Goal: Information Seeking & Learning: Learn about a topic

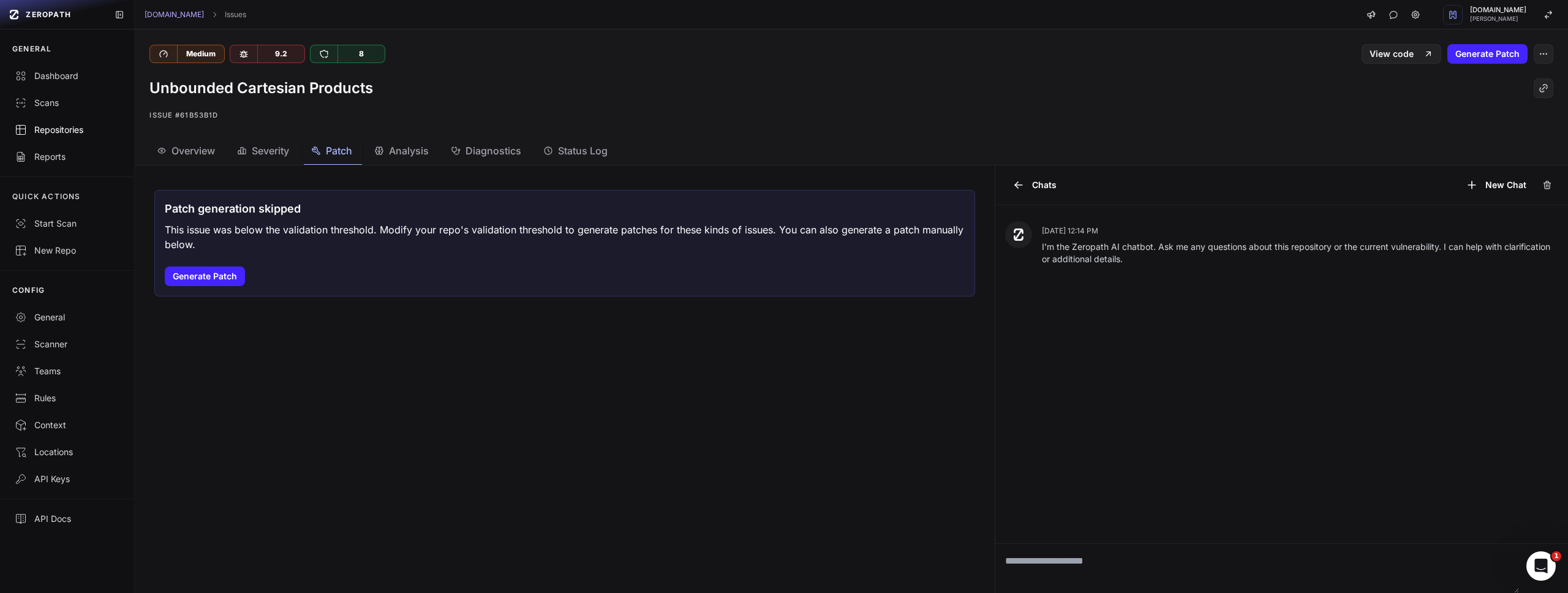
click at [66, 132] on div "Repositories" at bounding box center [67, 130] width 104 height 12
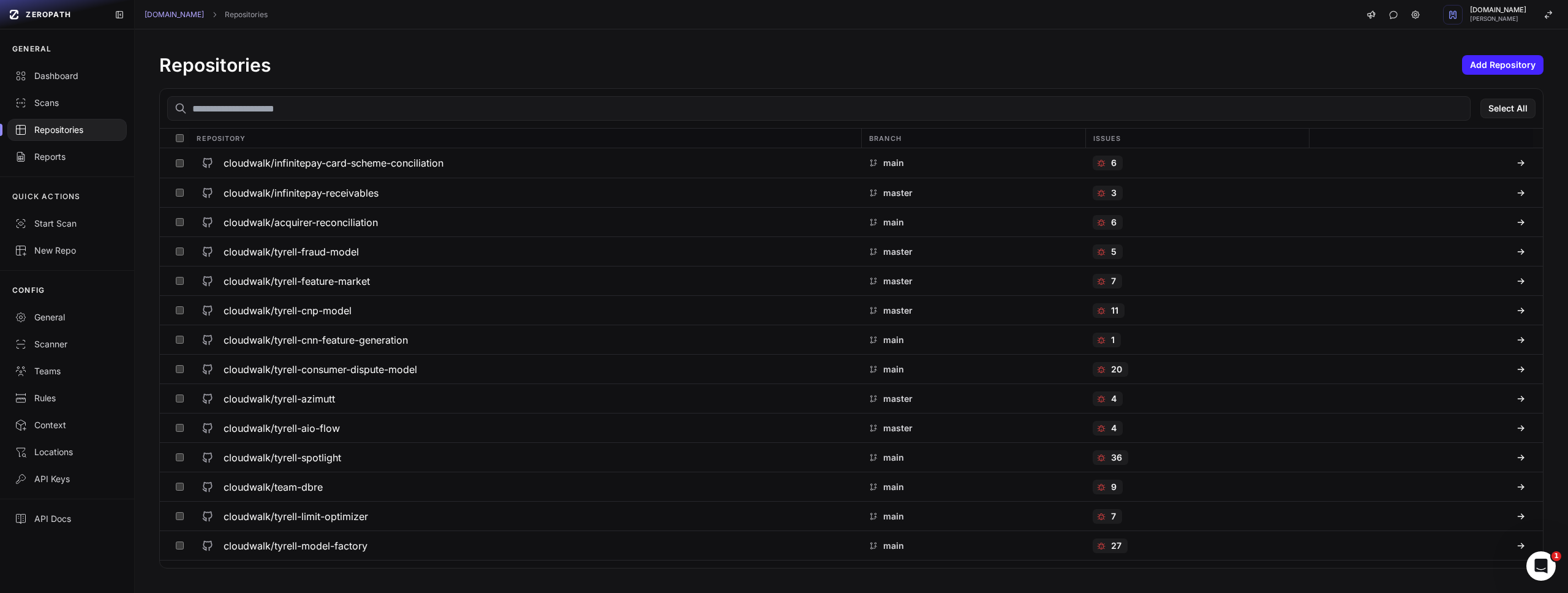
click at [350, 112] on input "text" at bounding box center [819, 108] width 1303 height 25
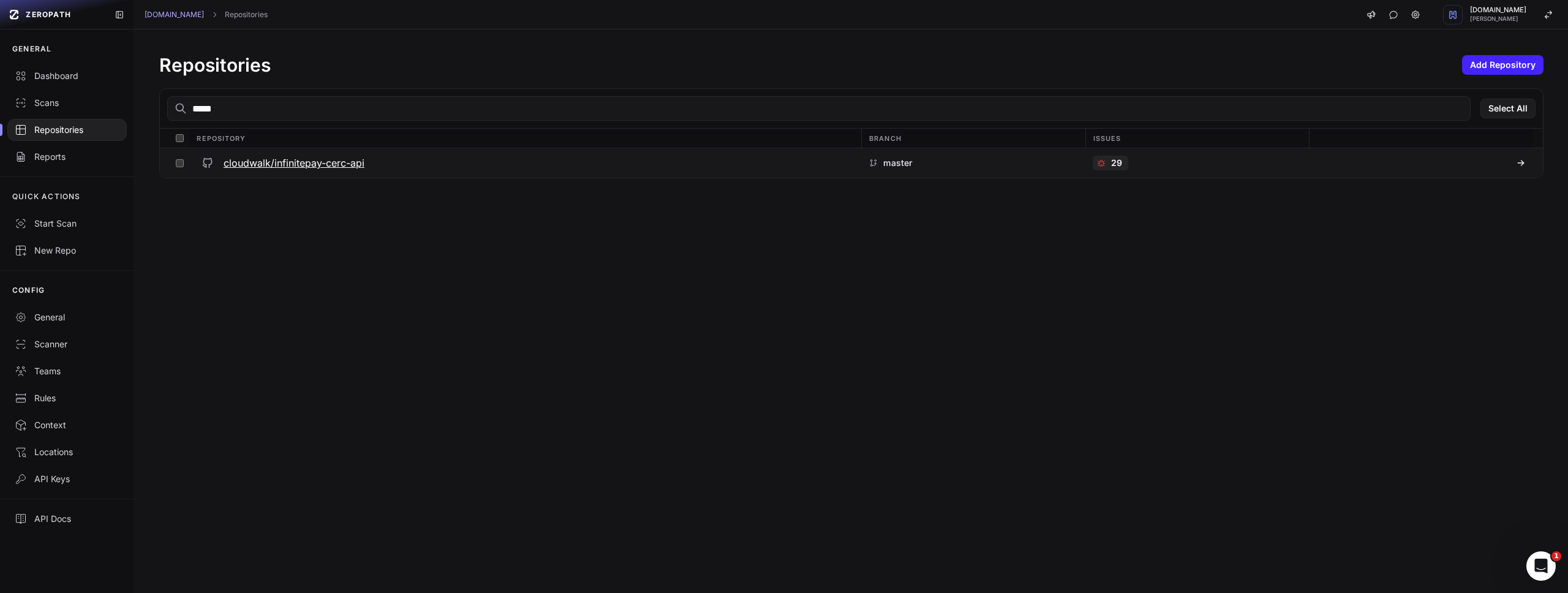
type input "*****"
click at [339, 156] on h3 "cloudwalk/infinitepay-cerc-api" at bounding box center [294, 163] width 141 height 15
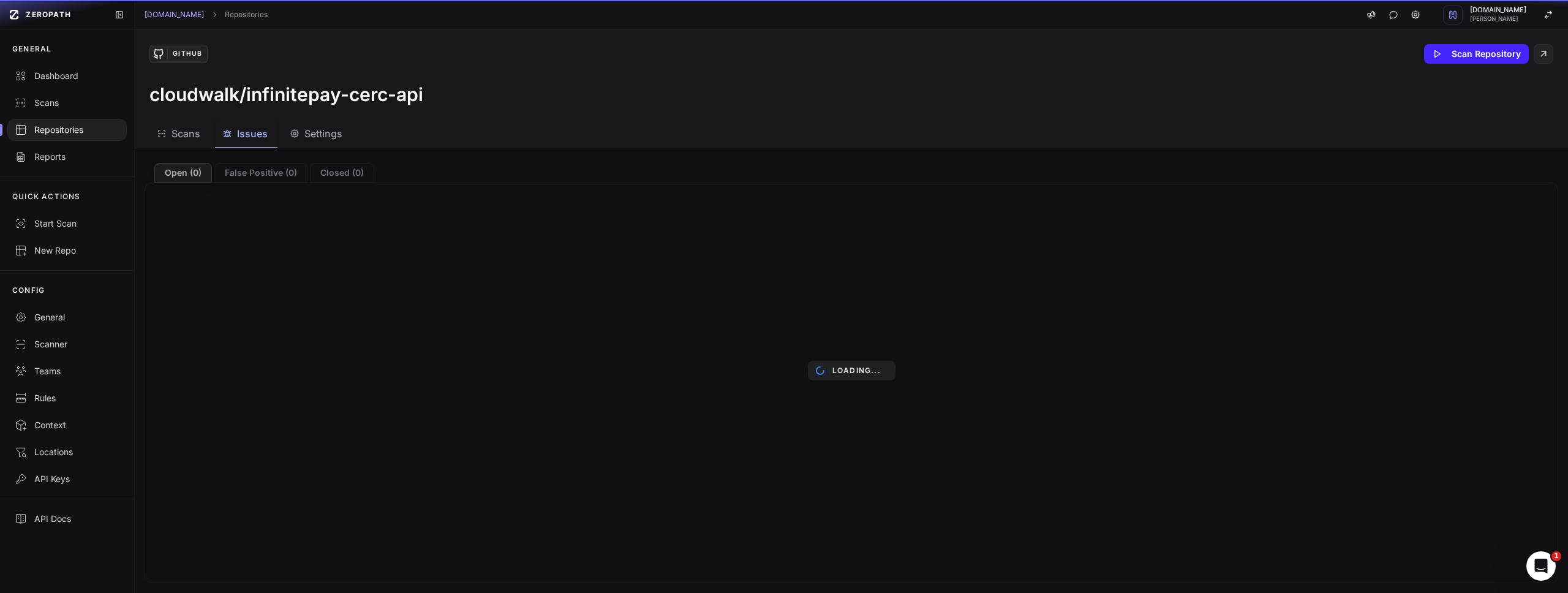
click at [242, 138] on span "Issues" at bounding box center [252, 134] width 30 height 15
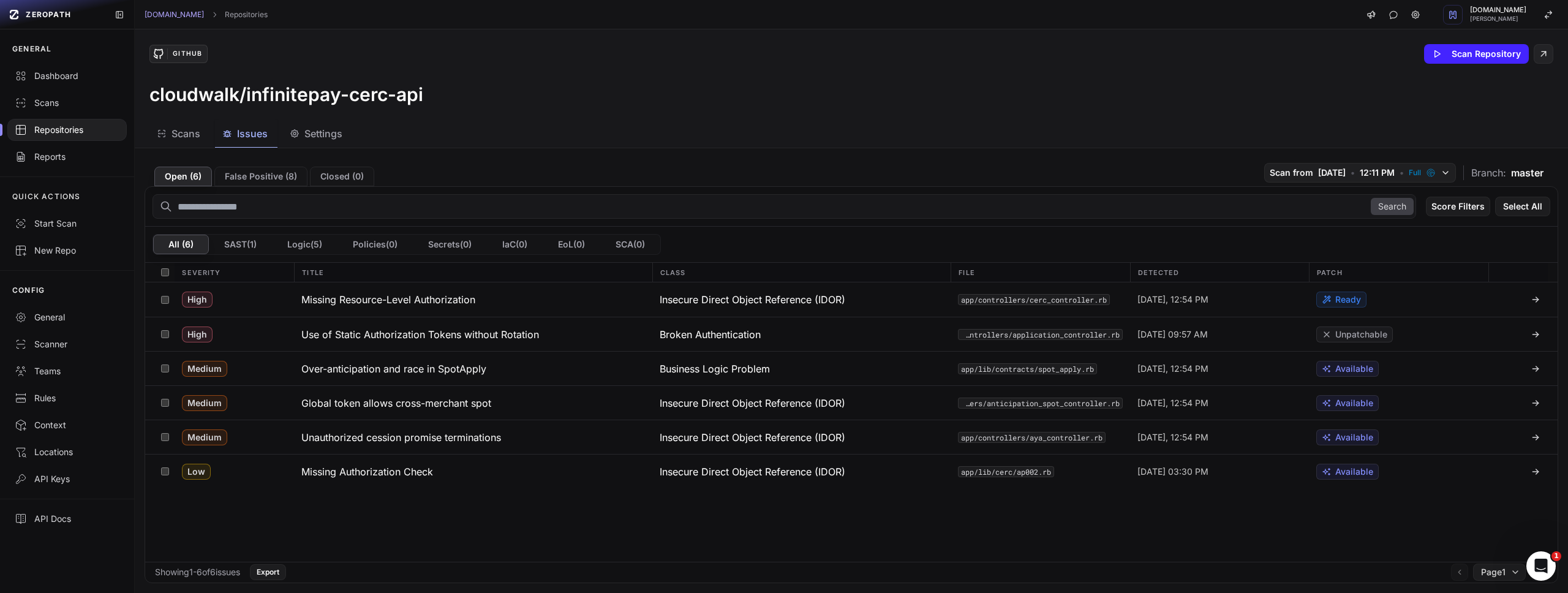
click at [249, 134] on span "Issues" at bounding box center [252, 134] width 30 height 15
click at [1441, 171] on icon "button" at bounding box center [1445, 173] width 10 height 10
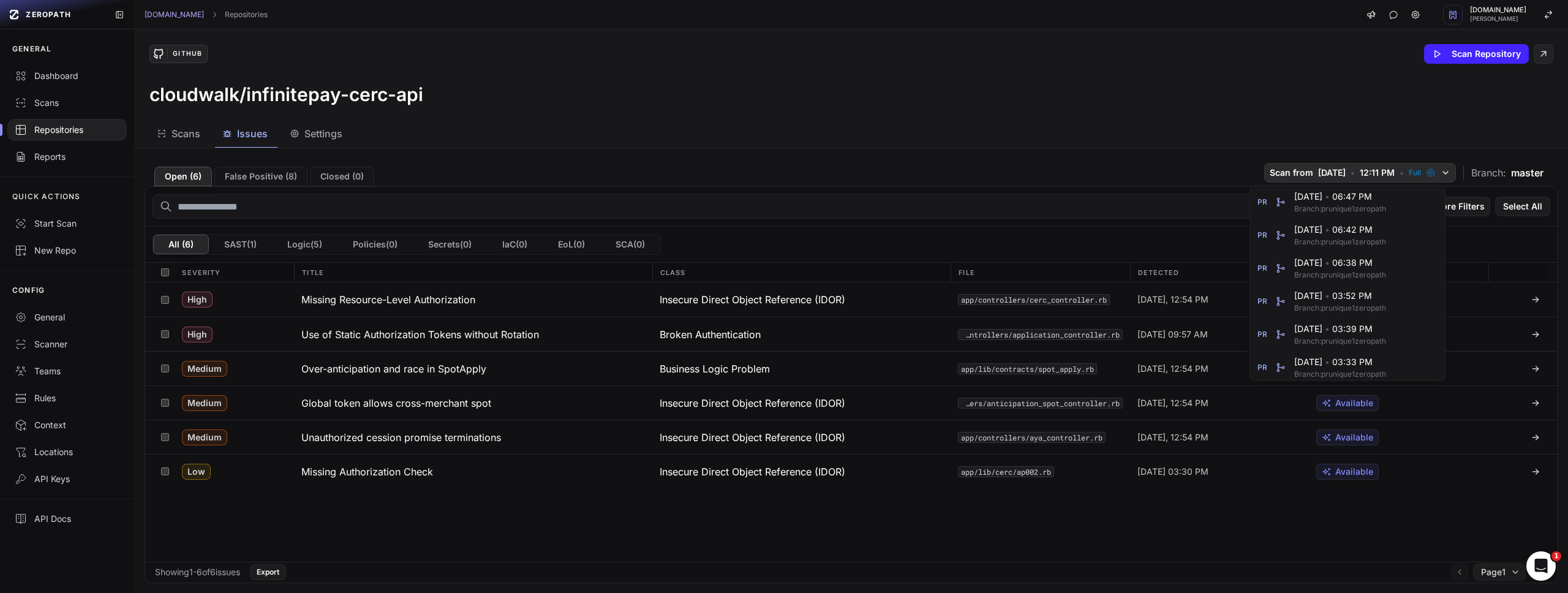
click at [1441, 171] on icon "button" at bounding box center [1445, 173] width 10 height 10
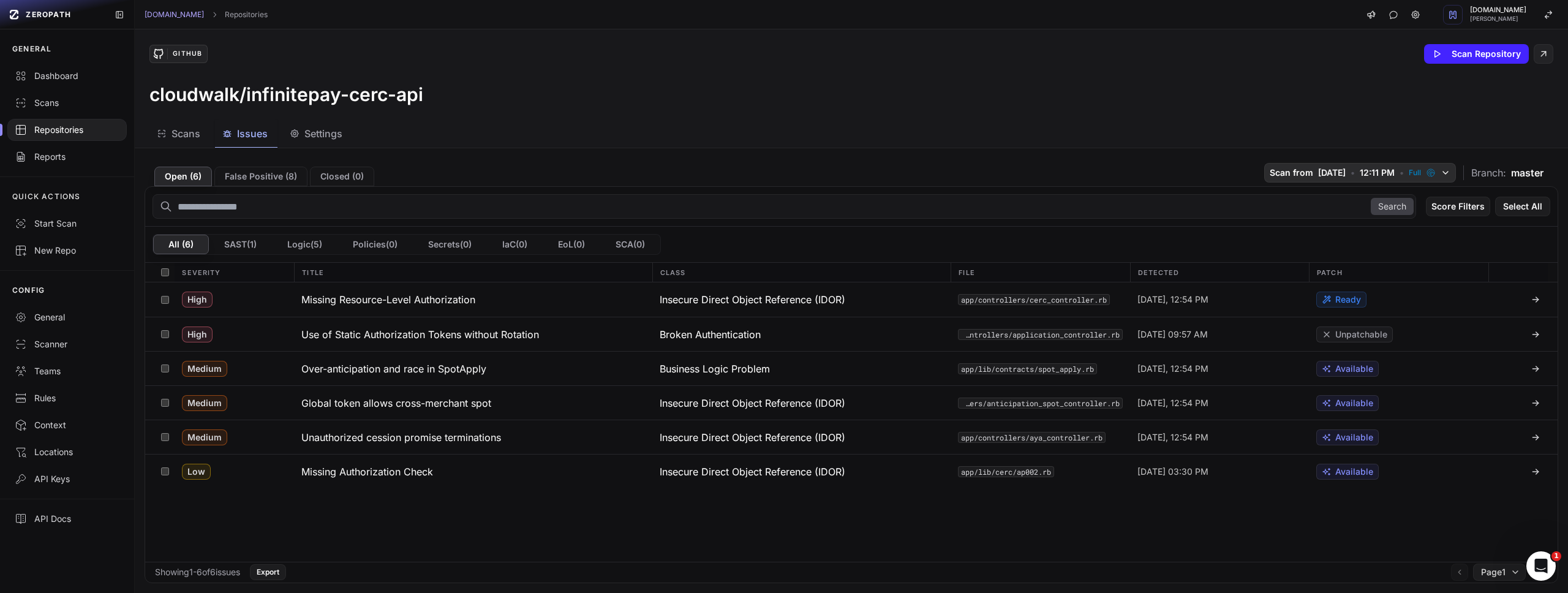
click at [1426, 173] on icon "button" at bounding box center [1430, 173] width 10 height 10
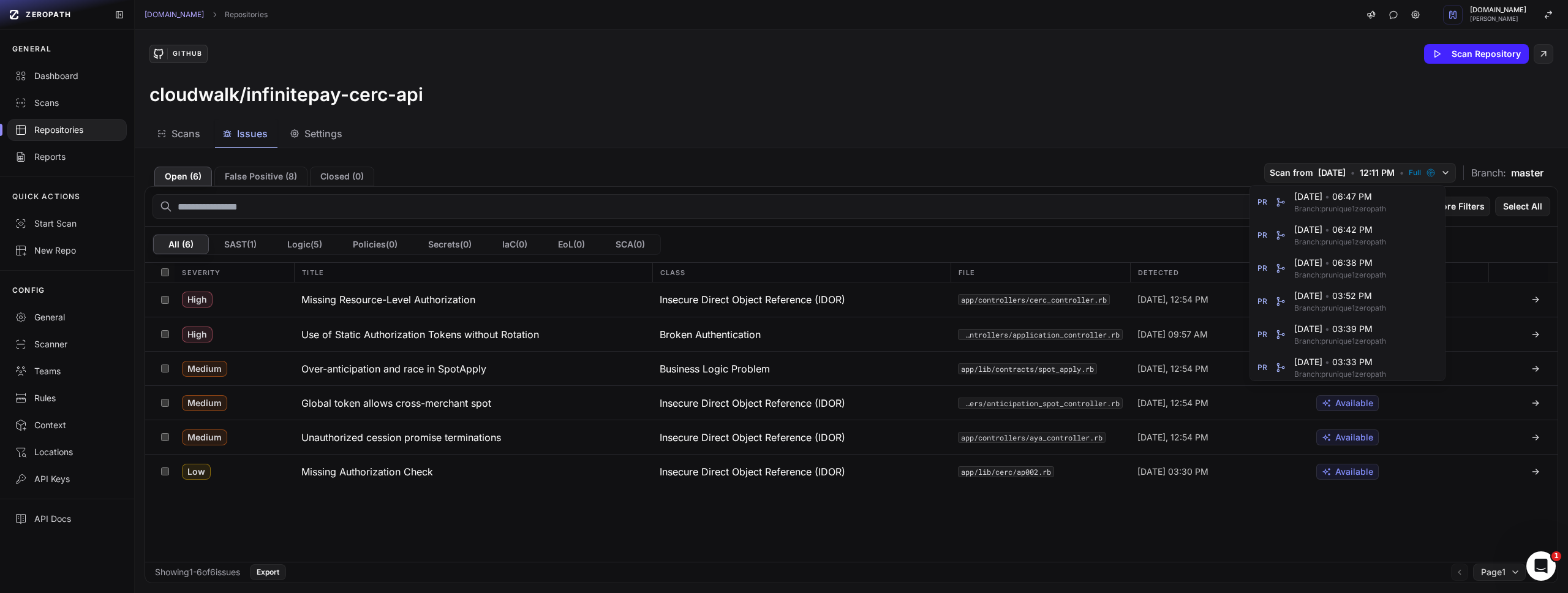
click at [928, 123] on div "Scans Issues Settings" at bounding box center [837, 134] width 1404 height 27
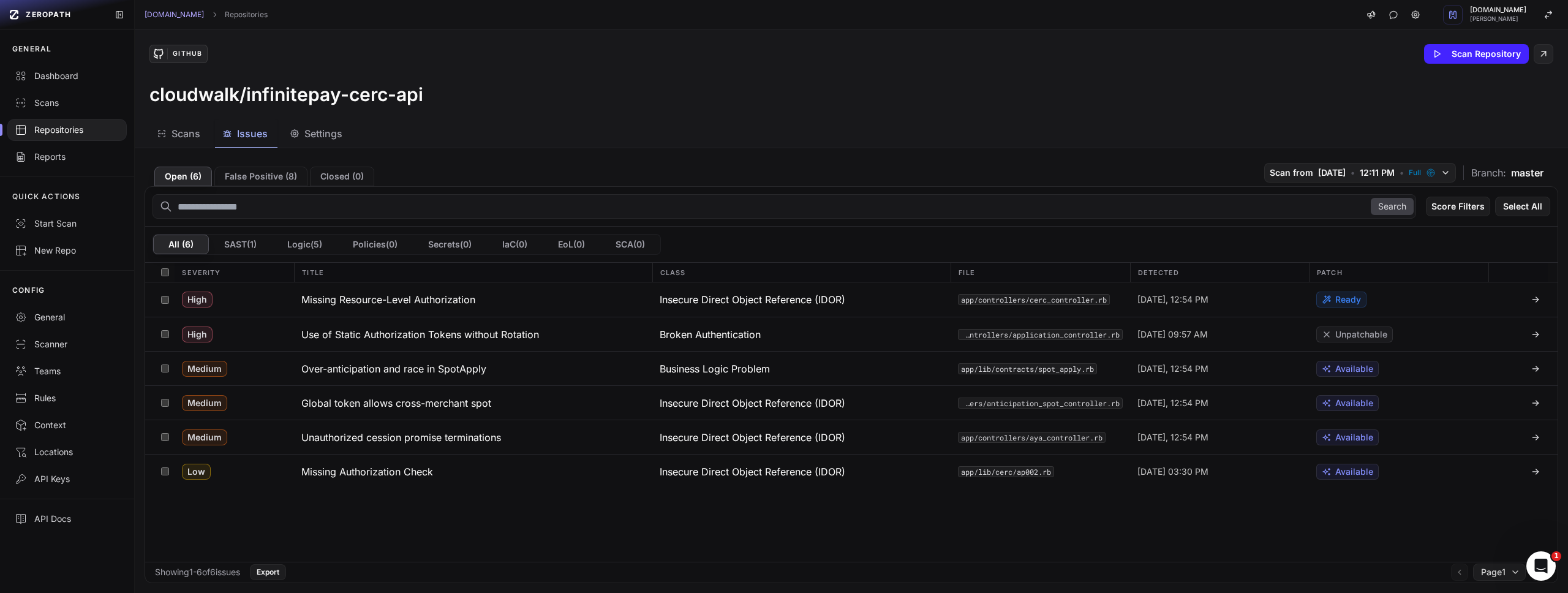
click at [307, 138] on span "Settings" at bounding box center [323, 134] width 38 height 15
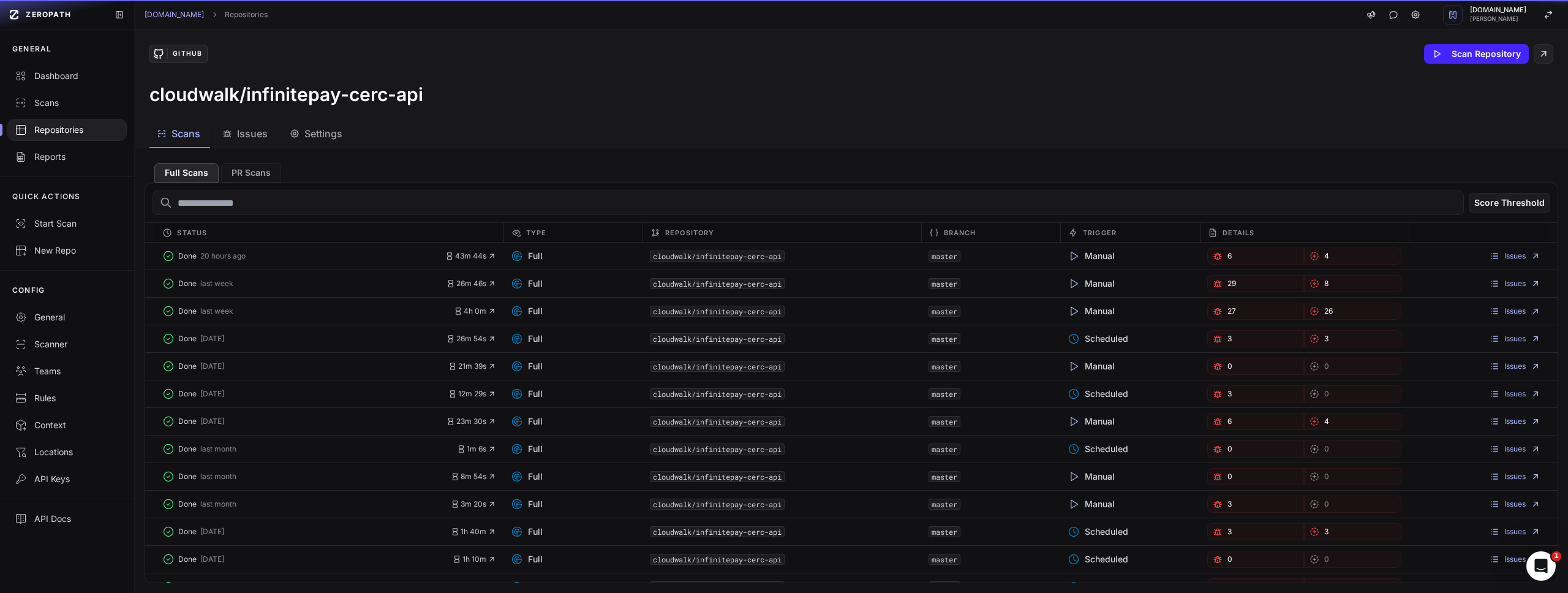
click at [188, 133] on span "Scans" at bounding box center [186, 134] width 29 height 15
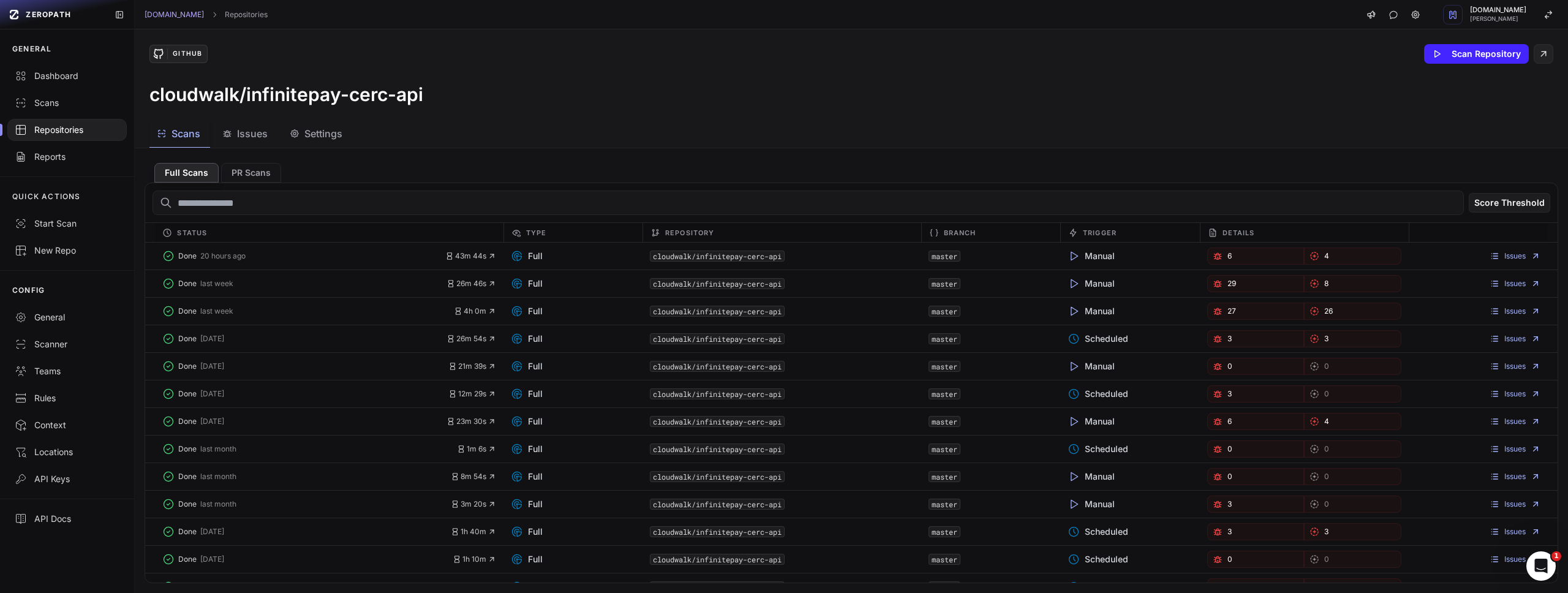
click at [41, 127] on div "Repositories" at bounding box center [67, 130] width 104 height 12
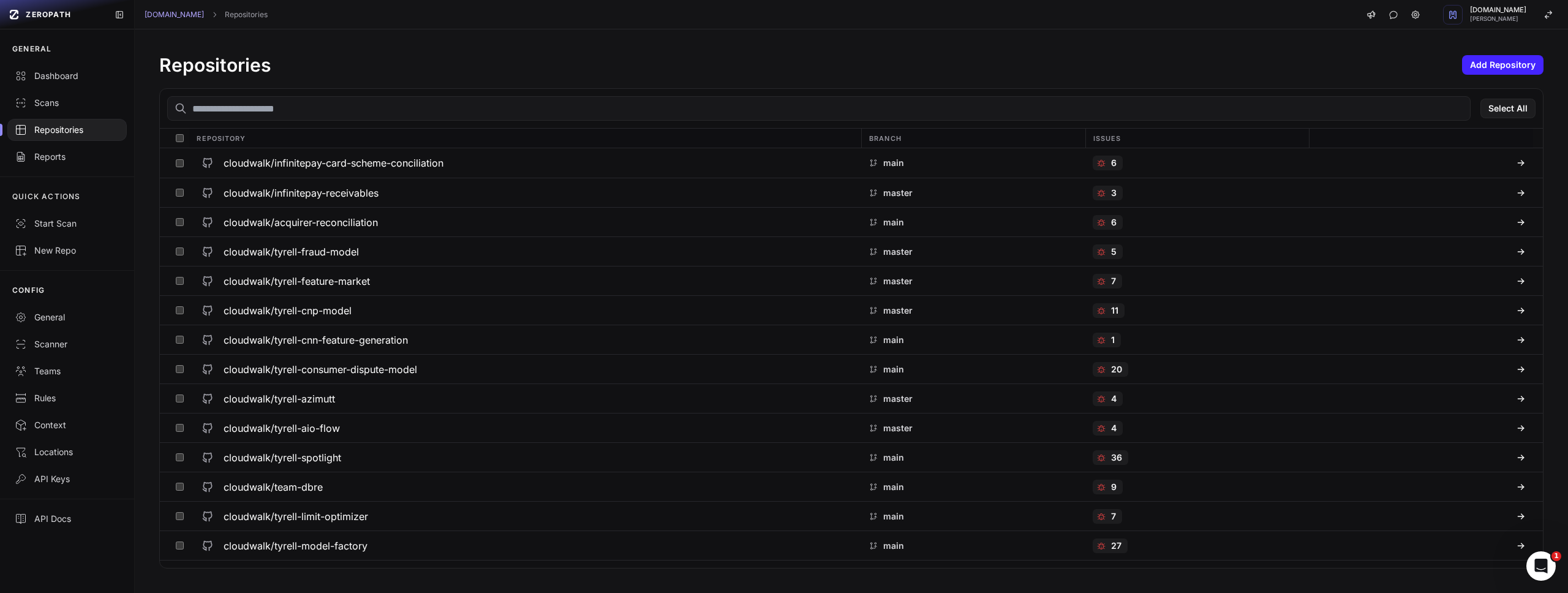
click at [251, 106] on input "text" at bounding box center [819, 108] width 1303 height 25
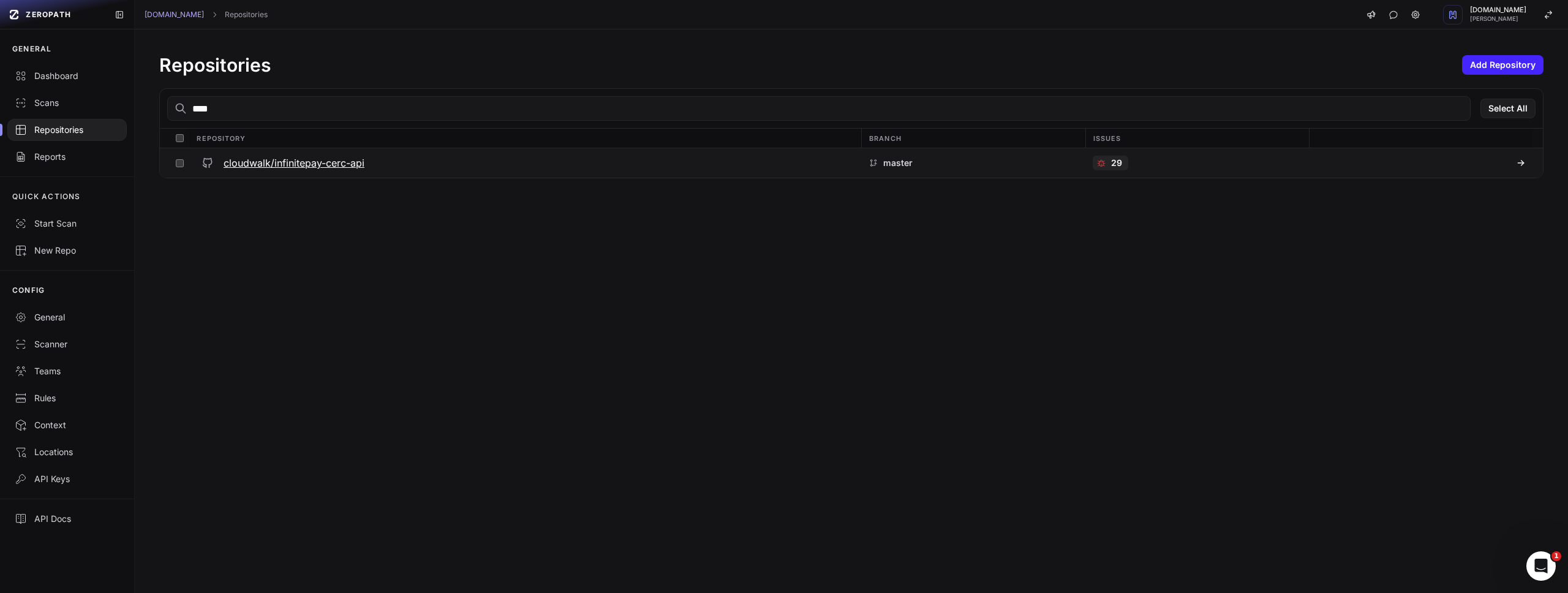
type input "****"
click at [336, 162] on h3 "cloudwalk/infinitepay-cerc-api" at bounding box center [294, 163] width 141 height 15
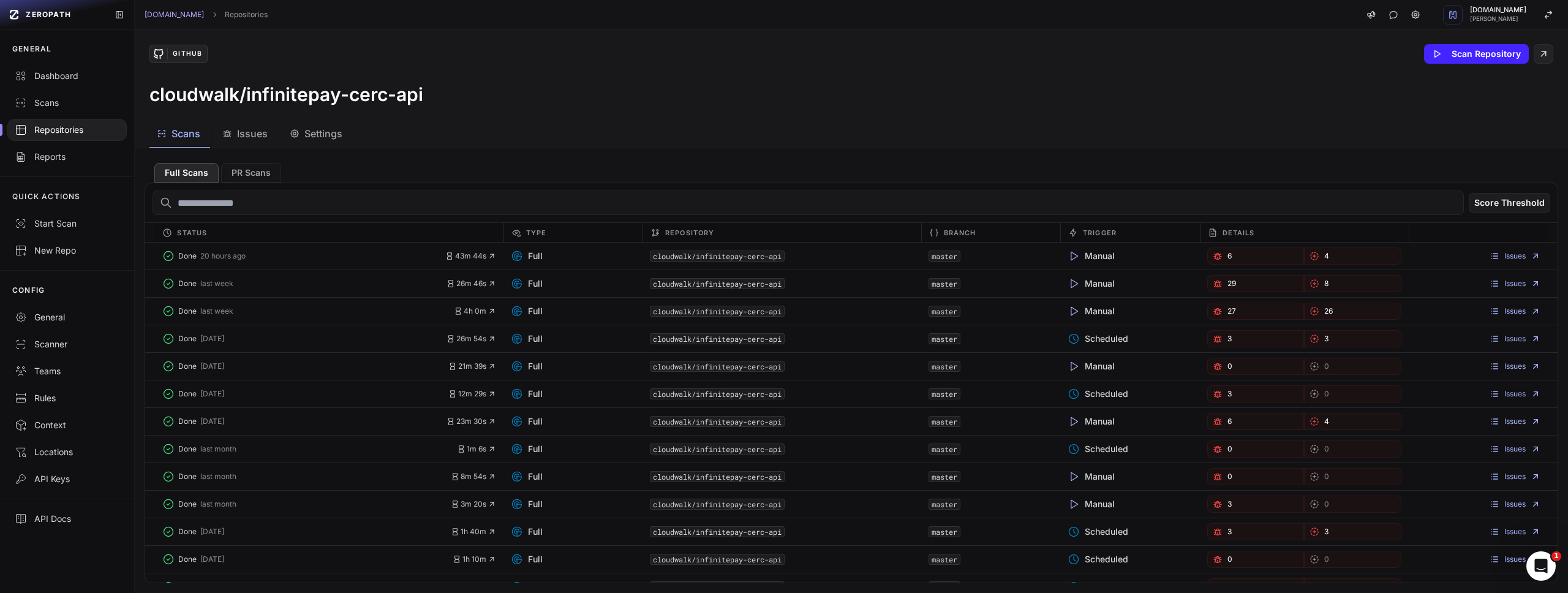
click at [247, 139] on span "Issues" at bounding box center [252, 134] width 30 height 15
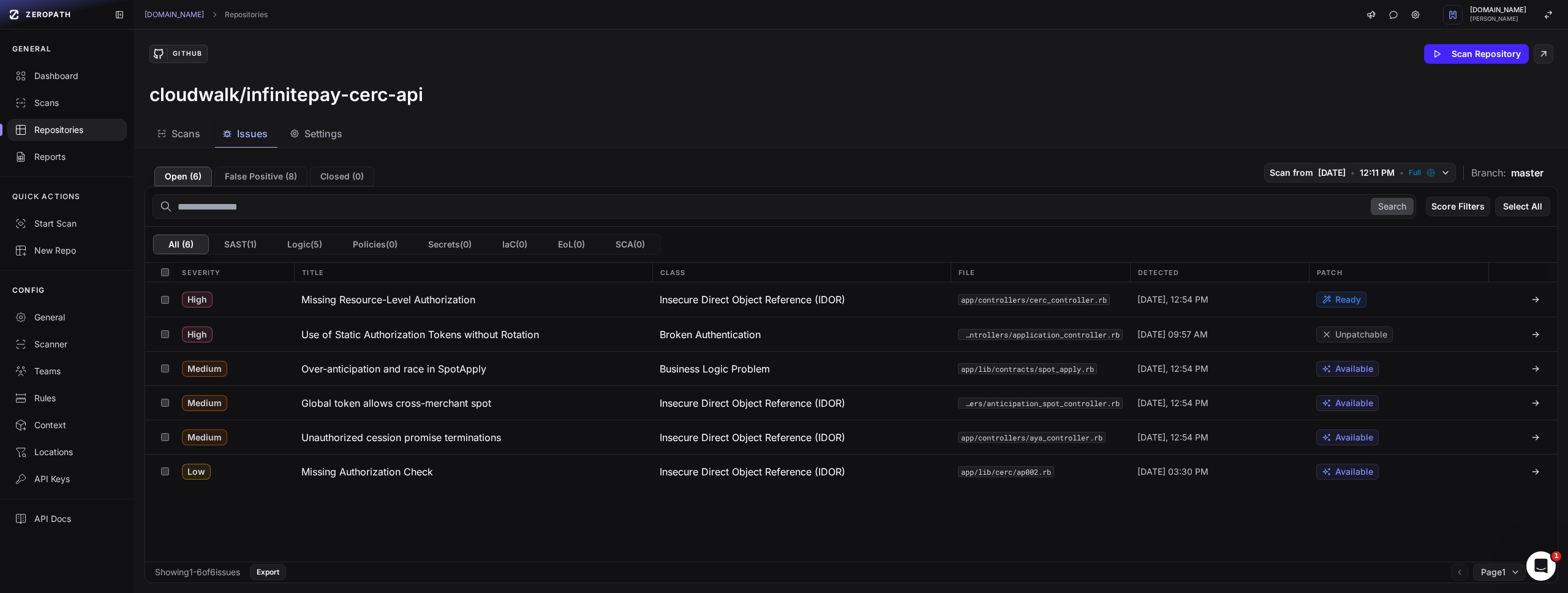
click at [252, 134] on span "Issues" at bounding box center [252, 134] width 30 height 15
click at [58, 130] on div "Repositories" at bounding box center [67, 130] width 104 height 12
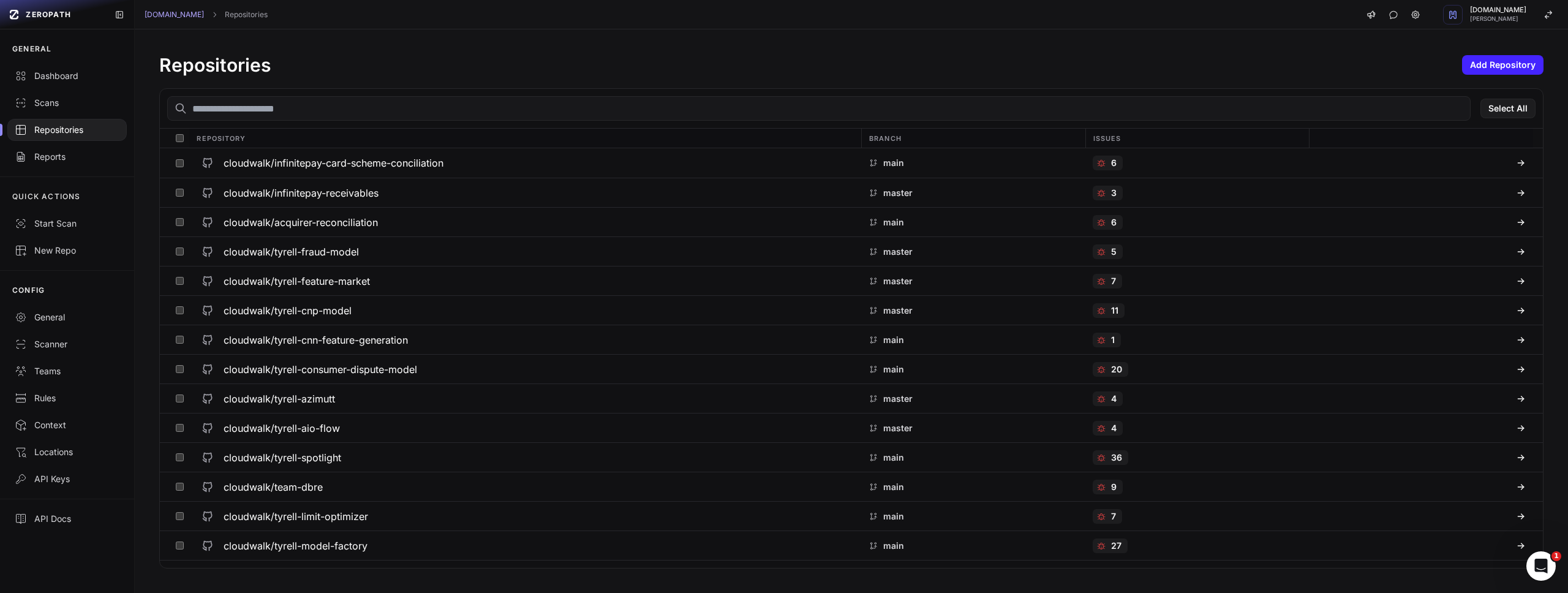
click at [440, 119] on input "text" at bounding box center [819, 108] width 1303 height 25
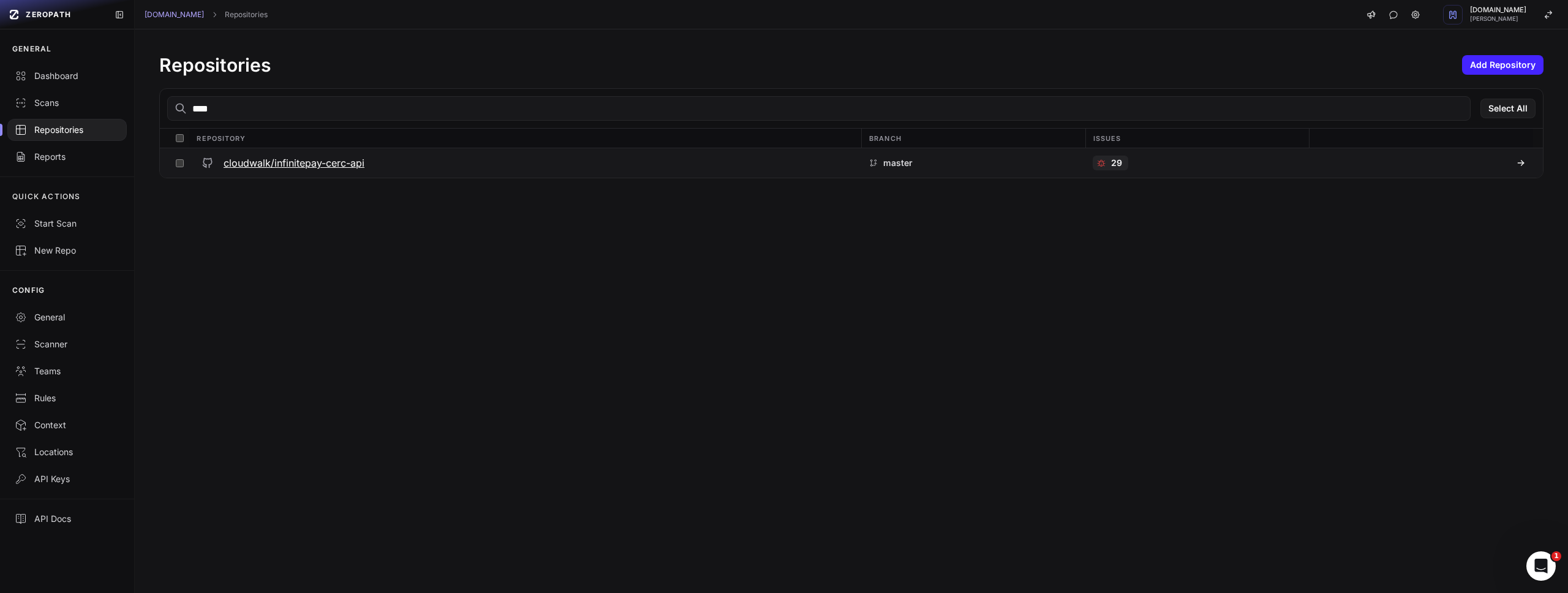
type input "****"
click at [1111, 161] on p "29" at bounding box center [1116, 163] width 11 height 12
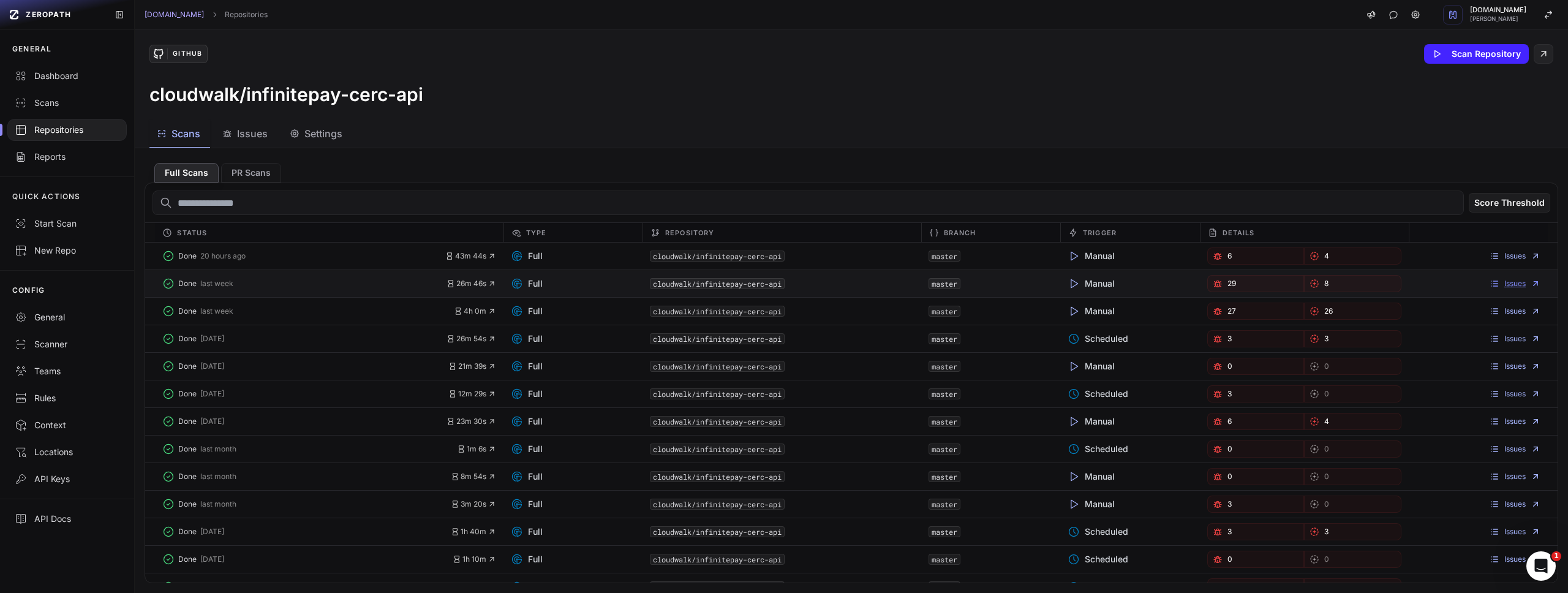
click at [1504, 288] on link "Issues" at bounding box center [1515, 284] width 51 height 10
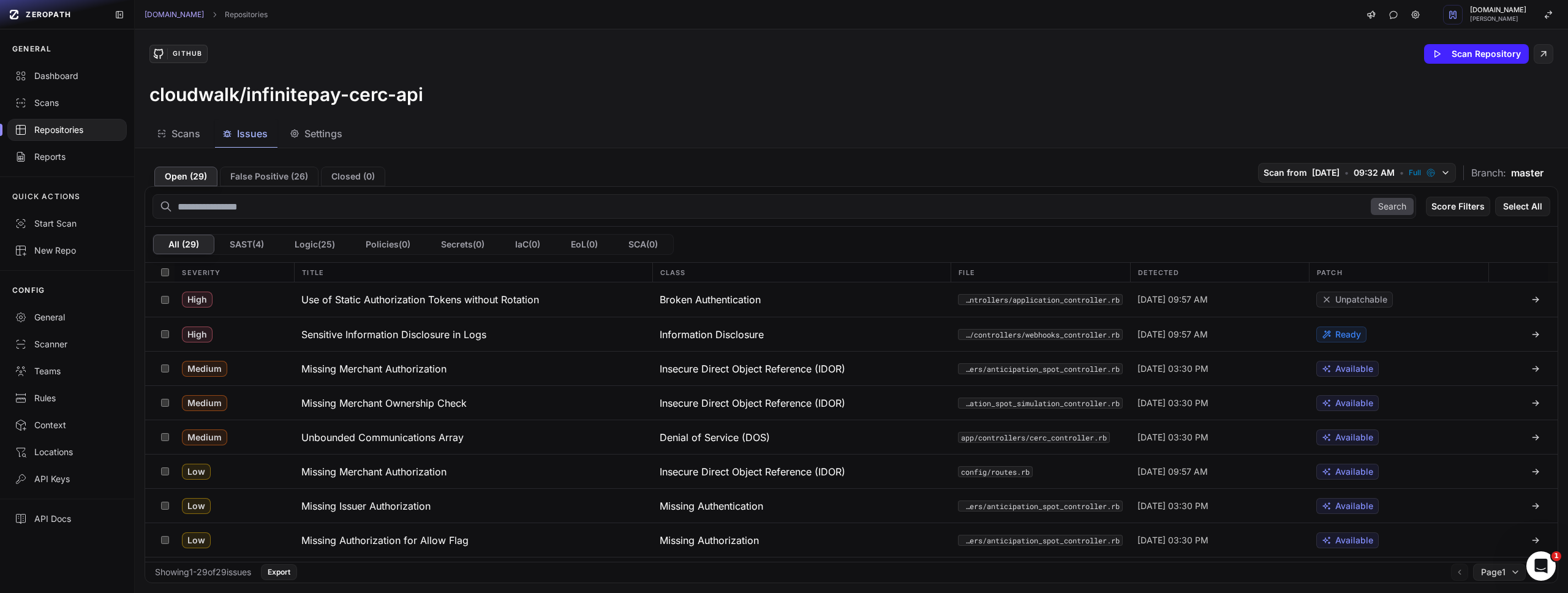
click at [229, 128] on icon "button" at bounding box center [227, 133] width 10 height 10
click at [244, 132] on span "Issues" at bounding box center [252, 134] width 30 height 15
click at [239, 131] on span "Issues" at bounding box center [252, 134] width 30 height 15
click at [71, 127] on div "Repositories" at bounding box center [67, 130] width 104 height 12
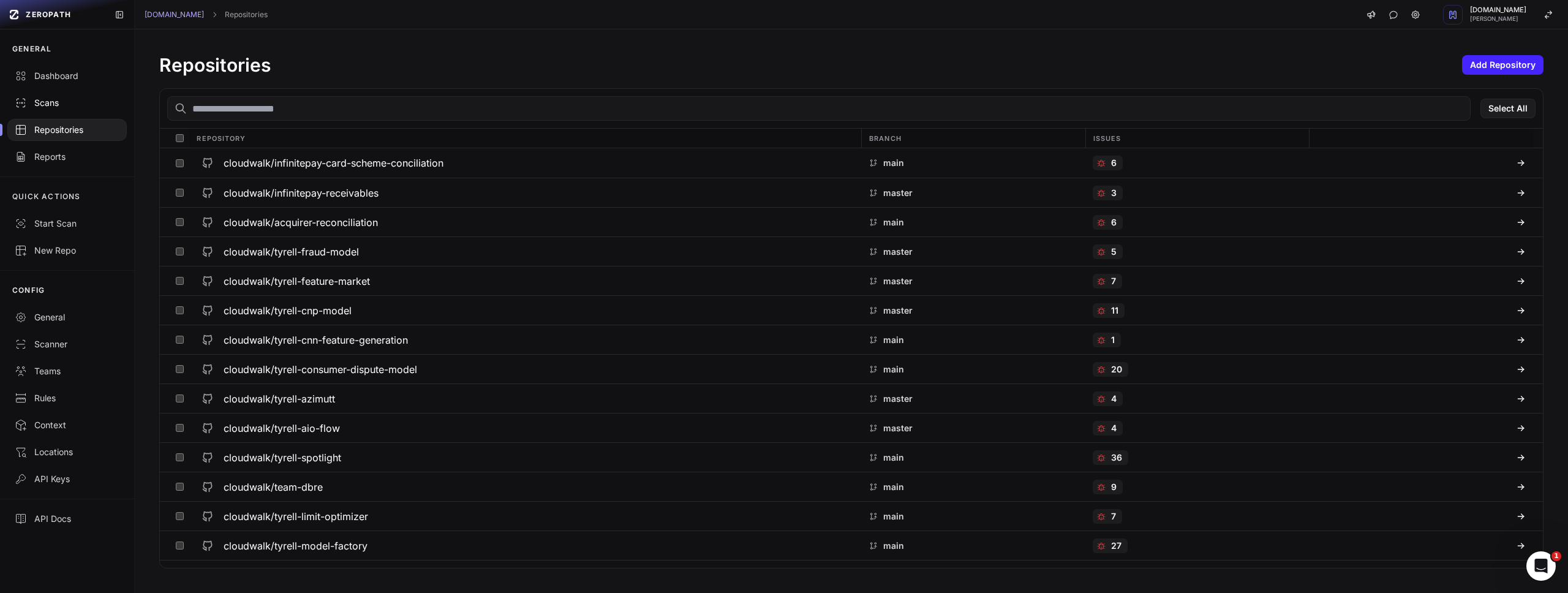
click at [66, 108] on div "Scans" at bounding box center [67, 103] width 104 height 12
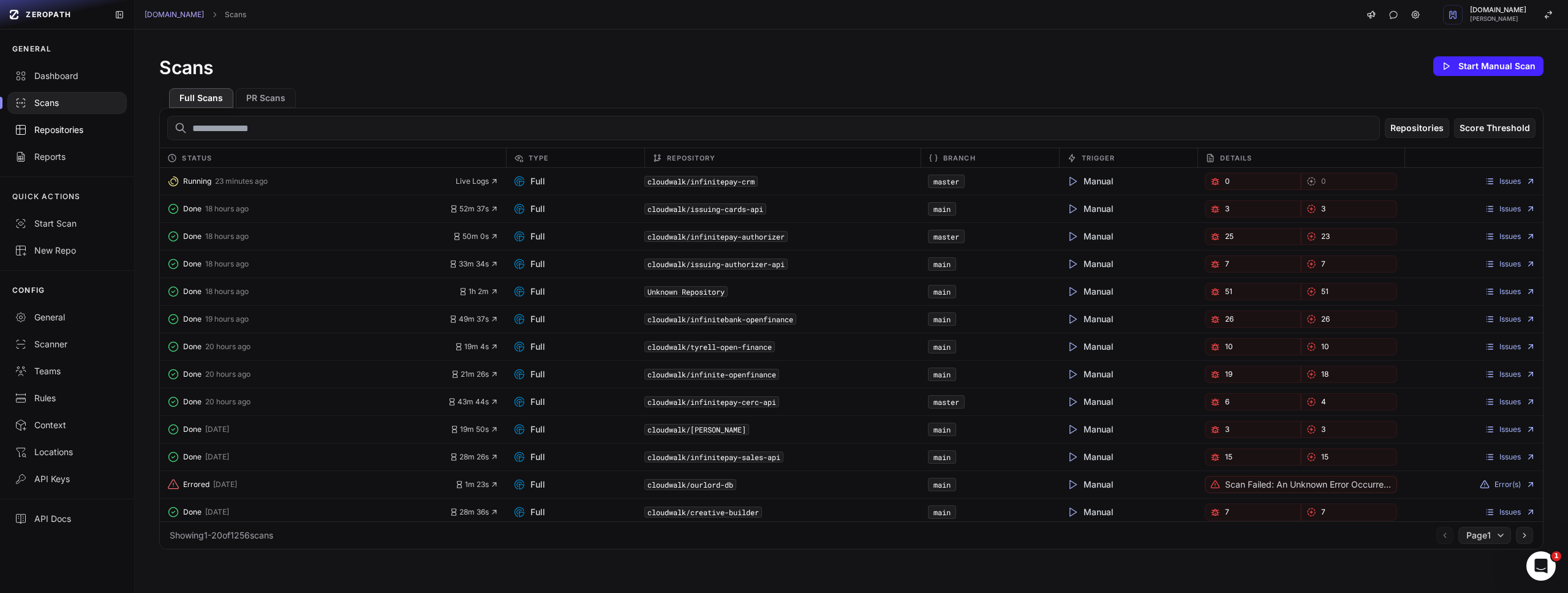
click at [49, 127] on div "Repositories" at bounding box center [67, 130] width 104 height 12
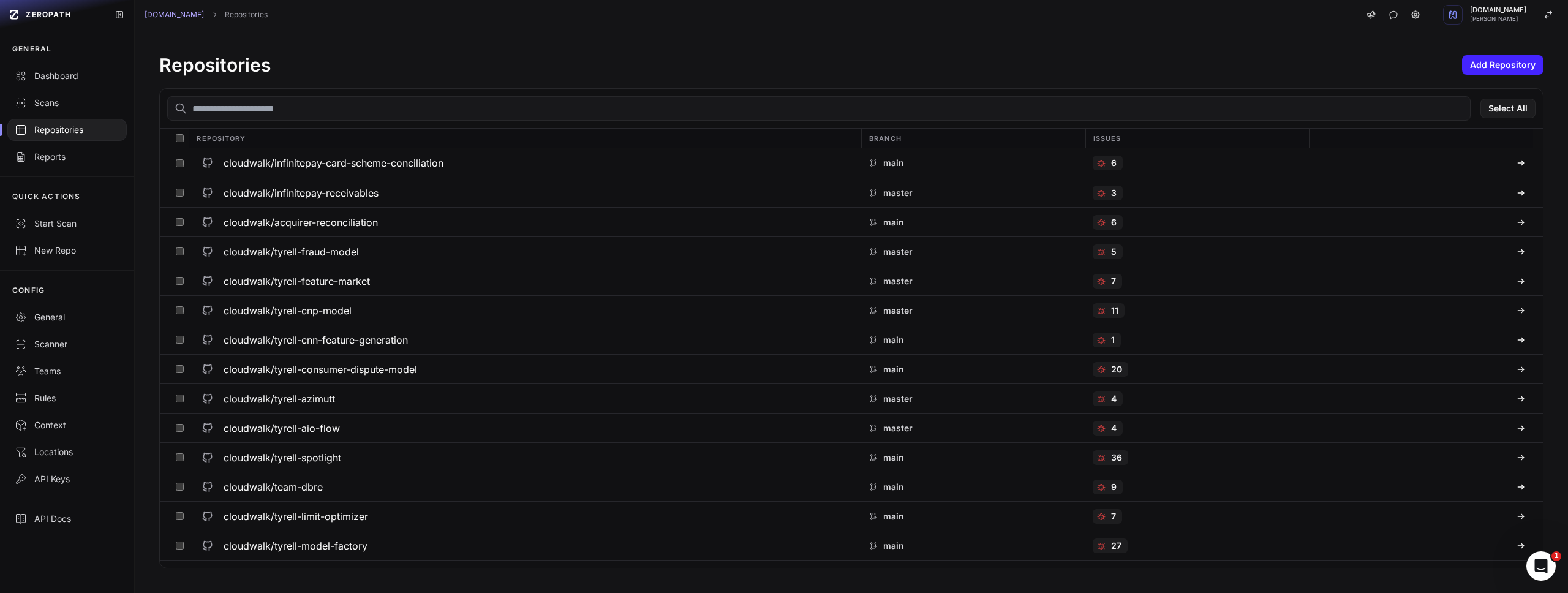
click at [412, 114] on input "text" at bounding box center [819, 108] width 1303 height 25
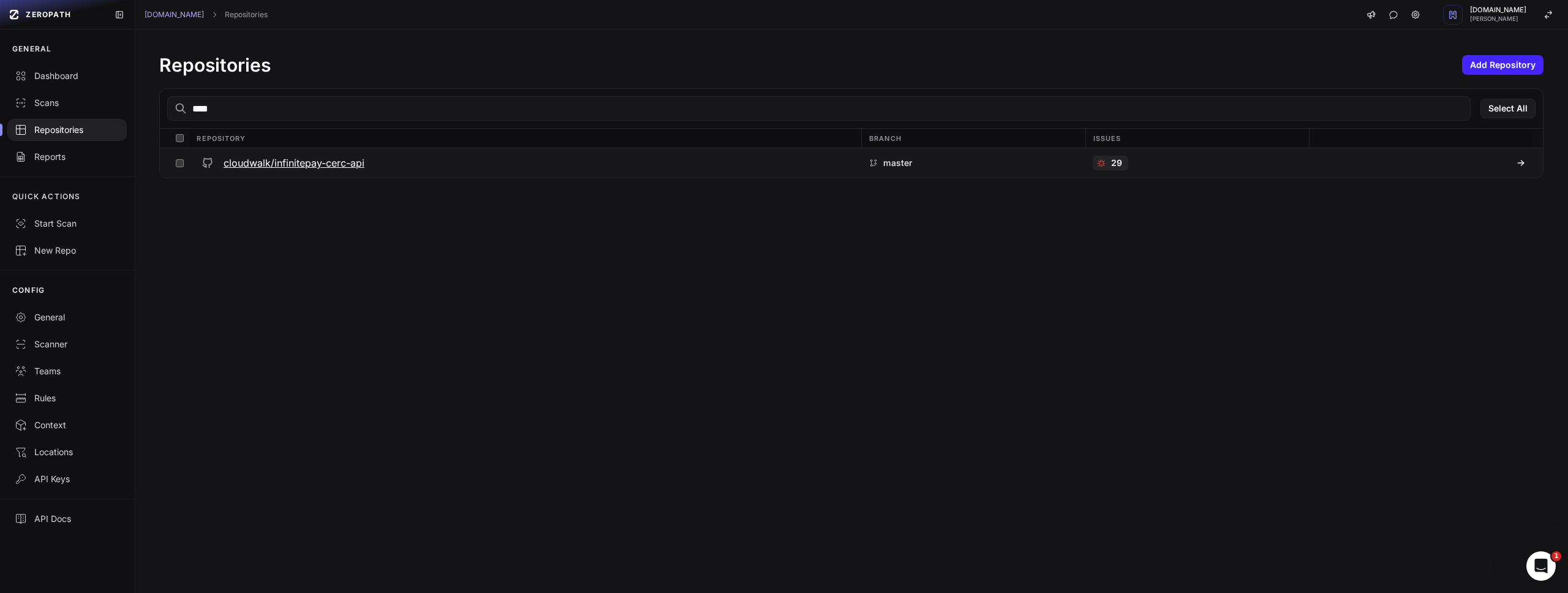
type input "****"
click at [337, 160] on h3 "cloudwalk/infinitepay-cerc-api" at bounding box center [294, 163] width 141 height 15
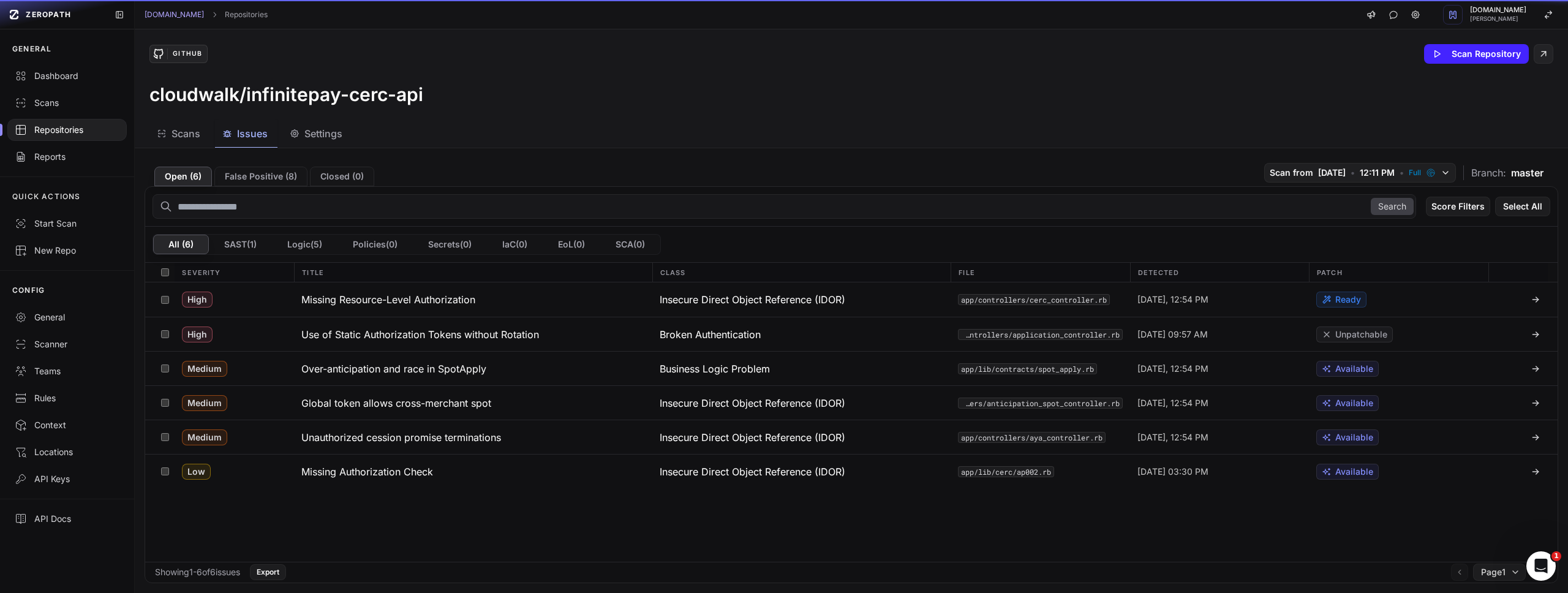
click at [236, 121] on button "Issues" at bounding box center [246, 134] width 62 height 27
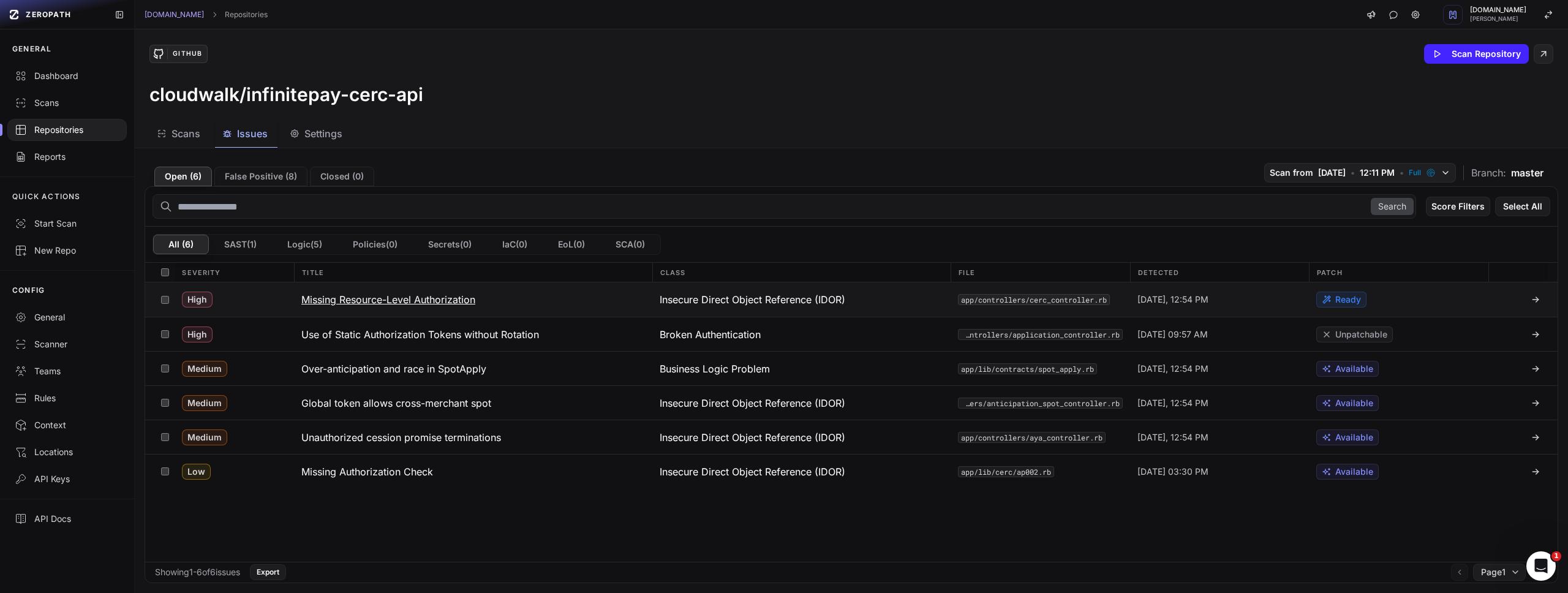
click at [363, 302] on h3 "Missing Resource-Level Authorization" at bounding box center [389, 299] width 174 height 15
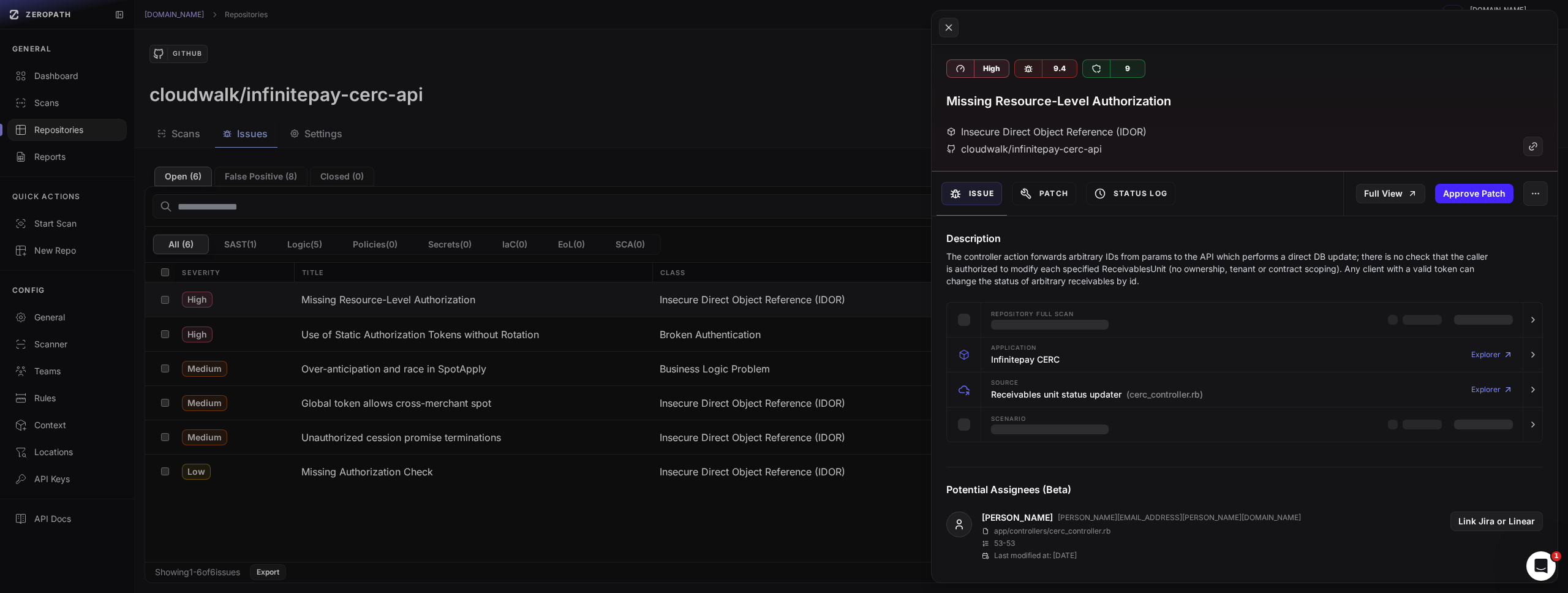
click at [649, 160] on button at bounding box center [784, 296] width 1568 height 593
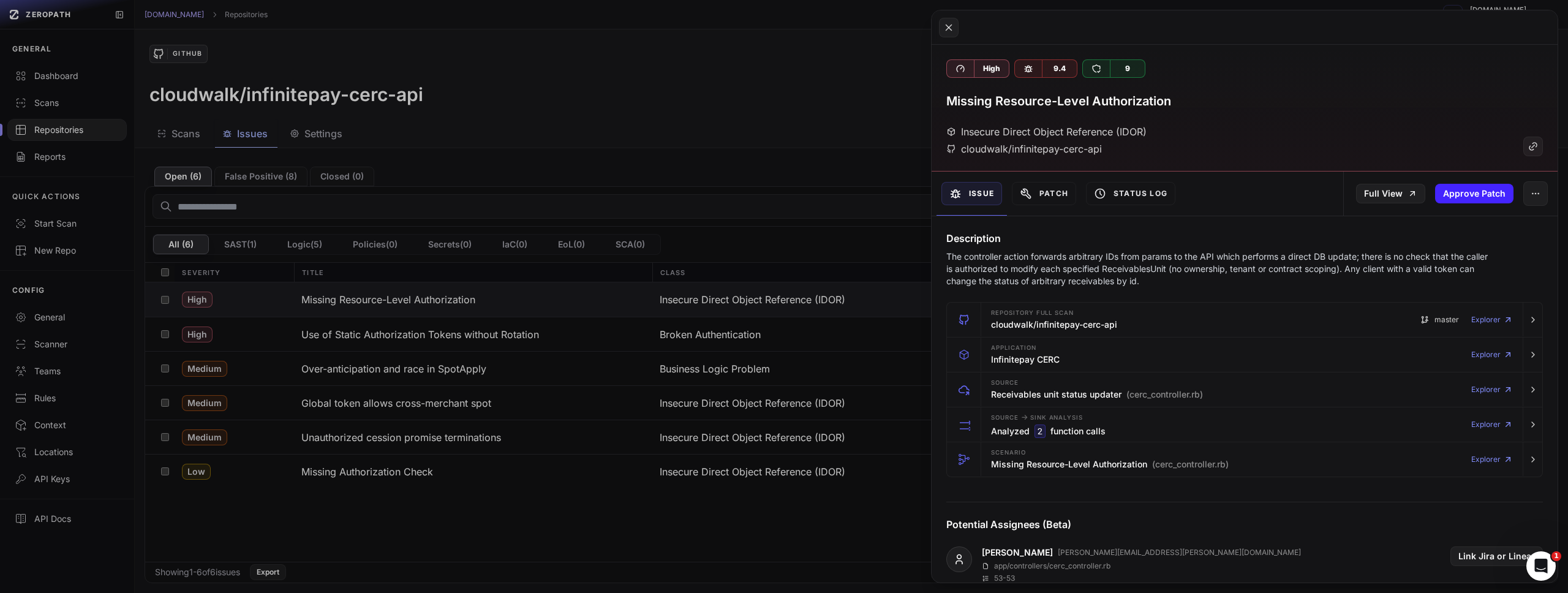
click at [767, 88] on button at bounding box center [784, 296] width 1568 height 593
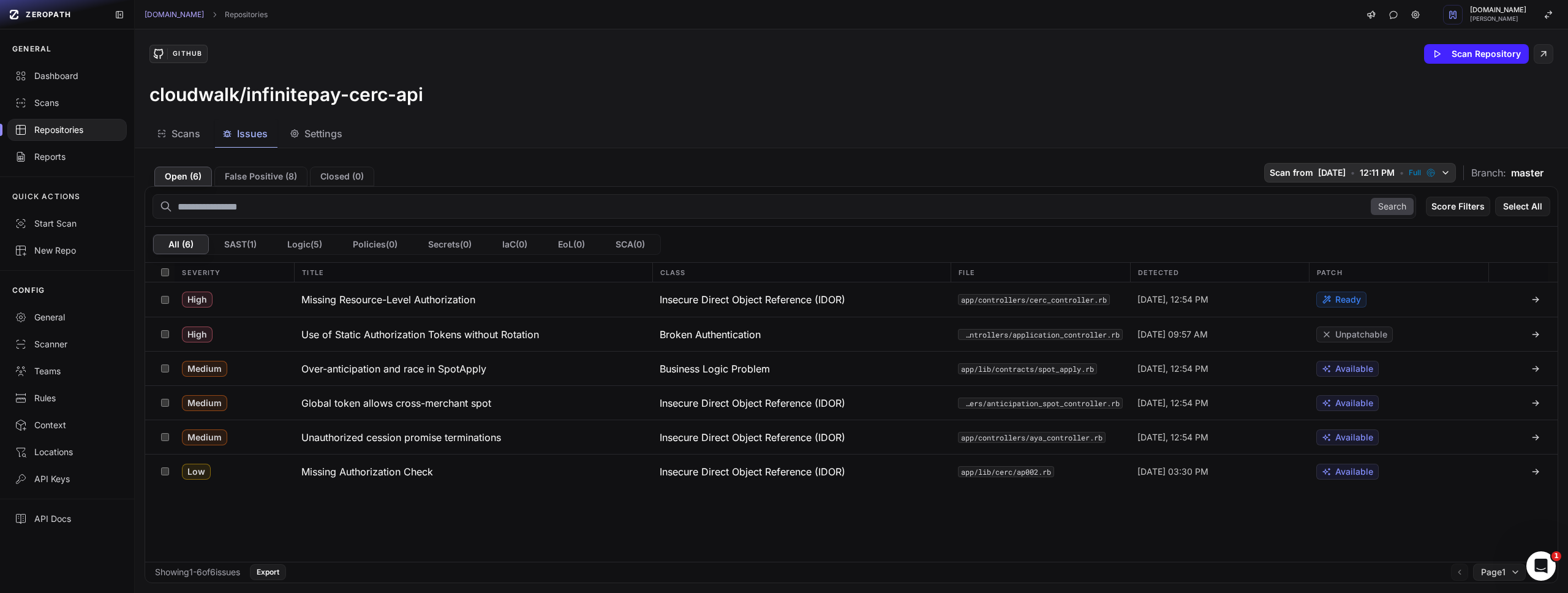
click at [1441, 174] on icon "button" at bounding box center [1445, 173] width 10 height 10
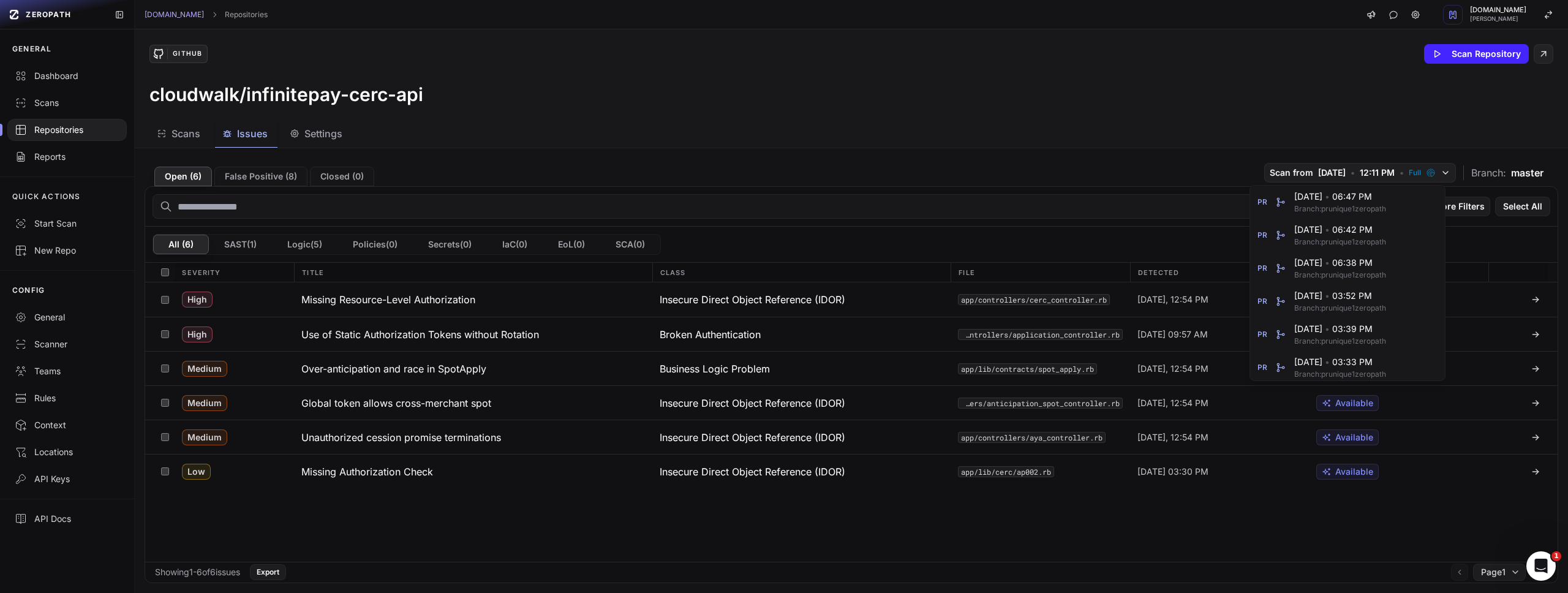
click at [1390, 60] on div "GitHub Scan Repository" at bounding box center [851, 54] width 1404 height 19
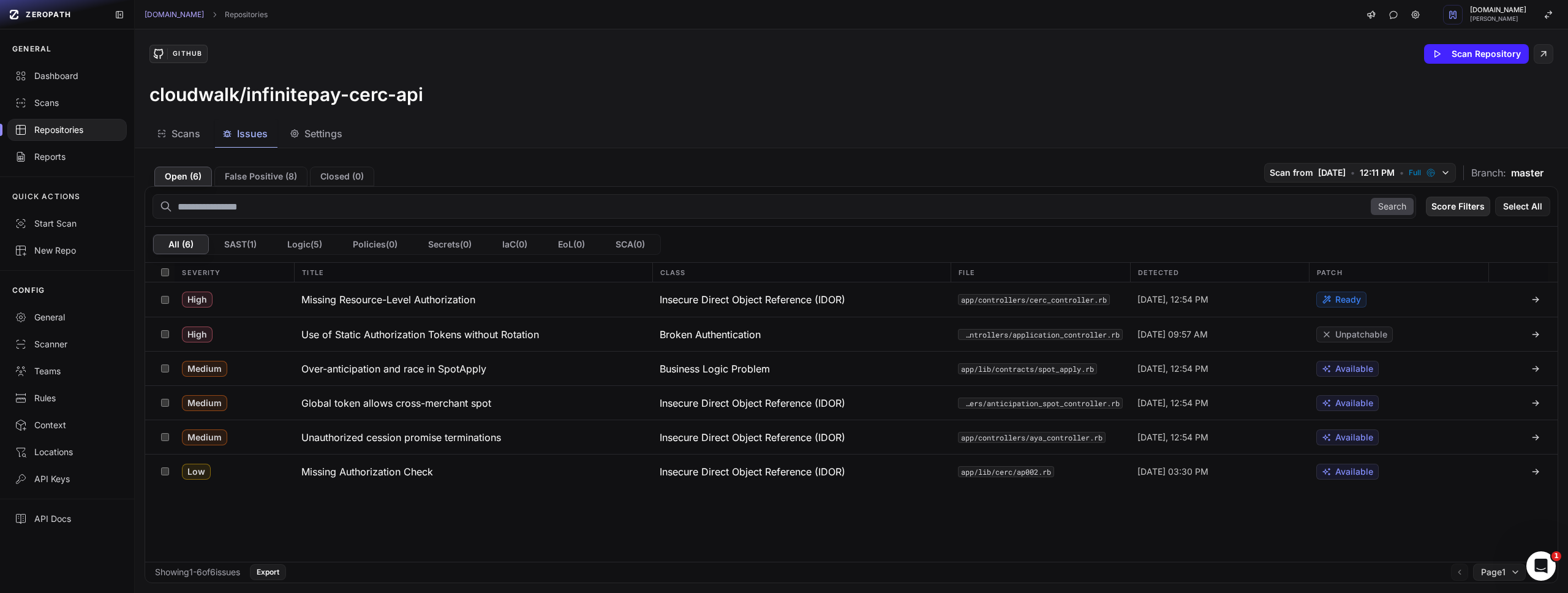
click at [1447, 207] on button "Score Filters" at bounding box center [1458, 206] width 64 height 19
click at [1447, 207] on button "Score Filters" at bounding box center [1458, 206] width 64 height 19
click at [282, 176] on button "False Positive ( 8 )" at bounding box center [261, 176] width 93 height 19
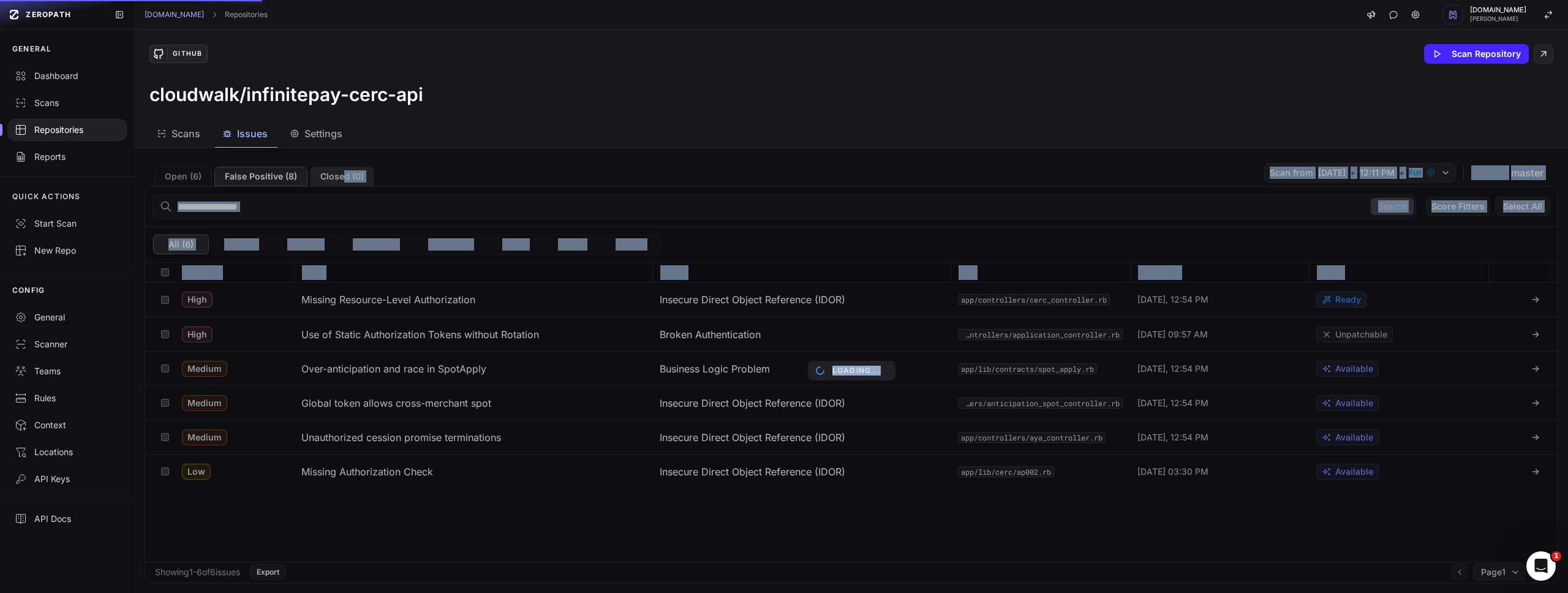
click at [340, 175] on div "Open ( 6 ) False Positive ( 8 ) Closed ( 0 ) Scan from [DATE] • 12:11 PM • Full…" at bounding box center [852, 371] width 1434 height 445
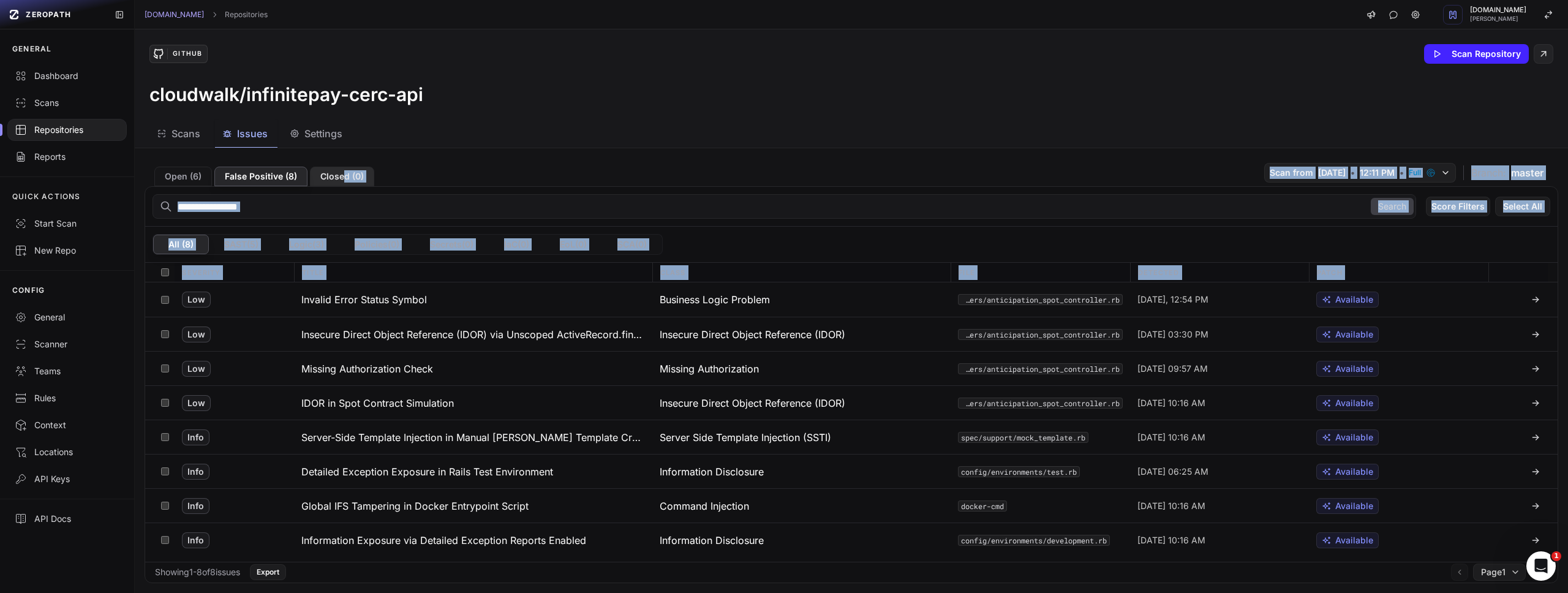
click at [340, 175] on button "Closed ( 0 )" at bounding box center [342, 176] width 64 height 19
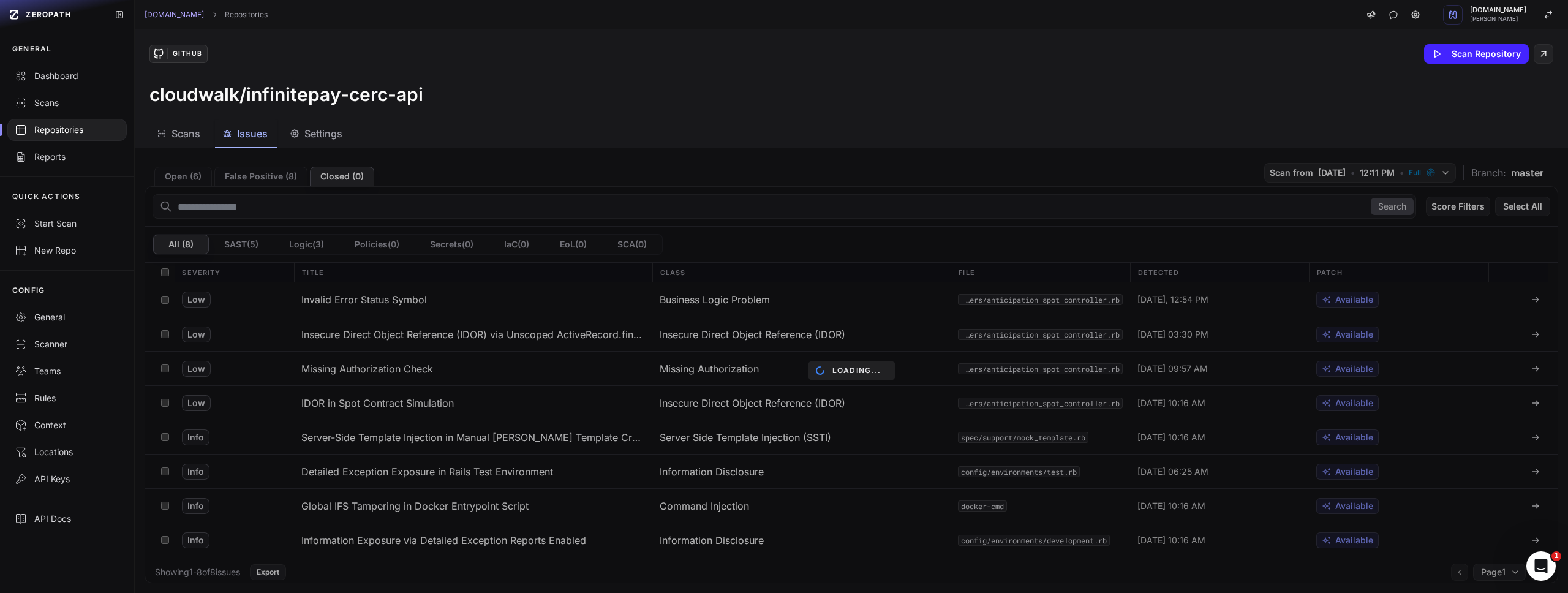
click at [298, 178] on div "Loading..." at bounding box center [852, 371] width 1434 height 445
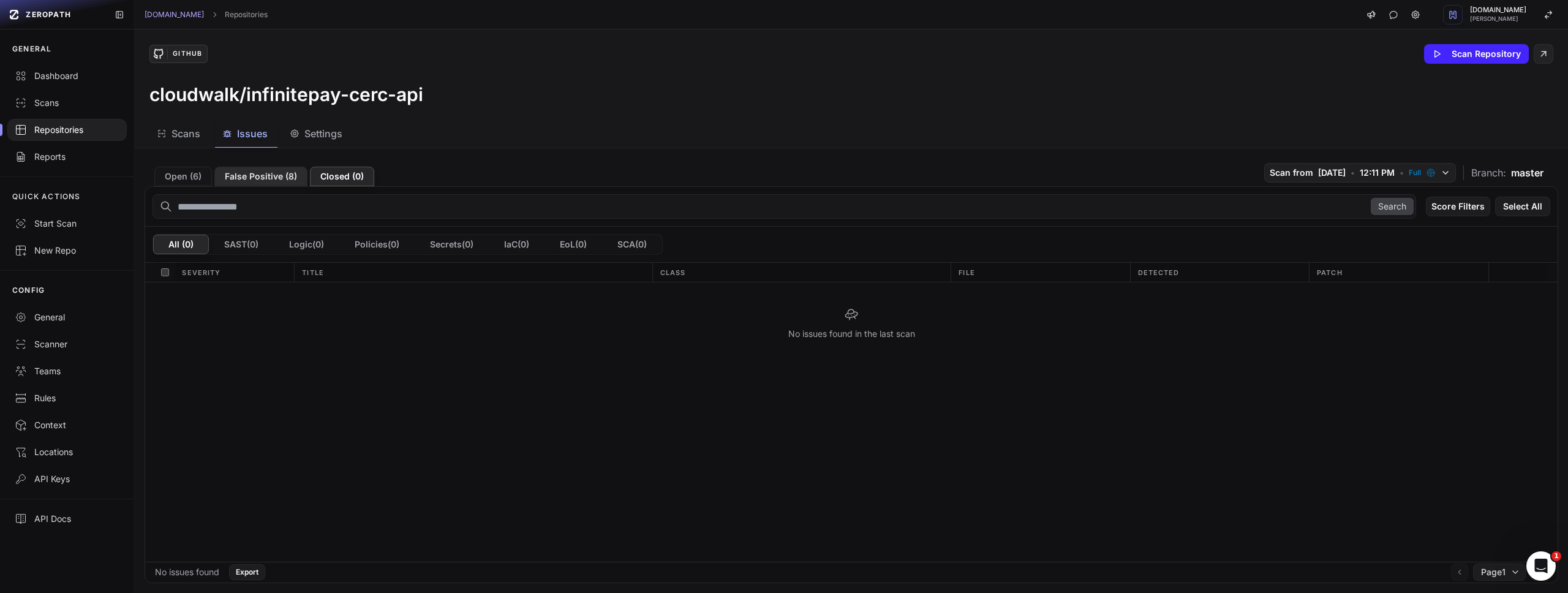
click at [280, 177] on button "False Positive ( 8 )" at bounding box center [261, 176] width 93 height 19
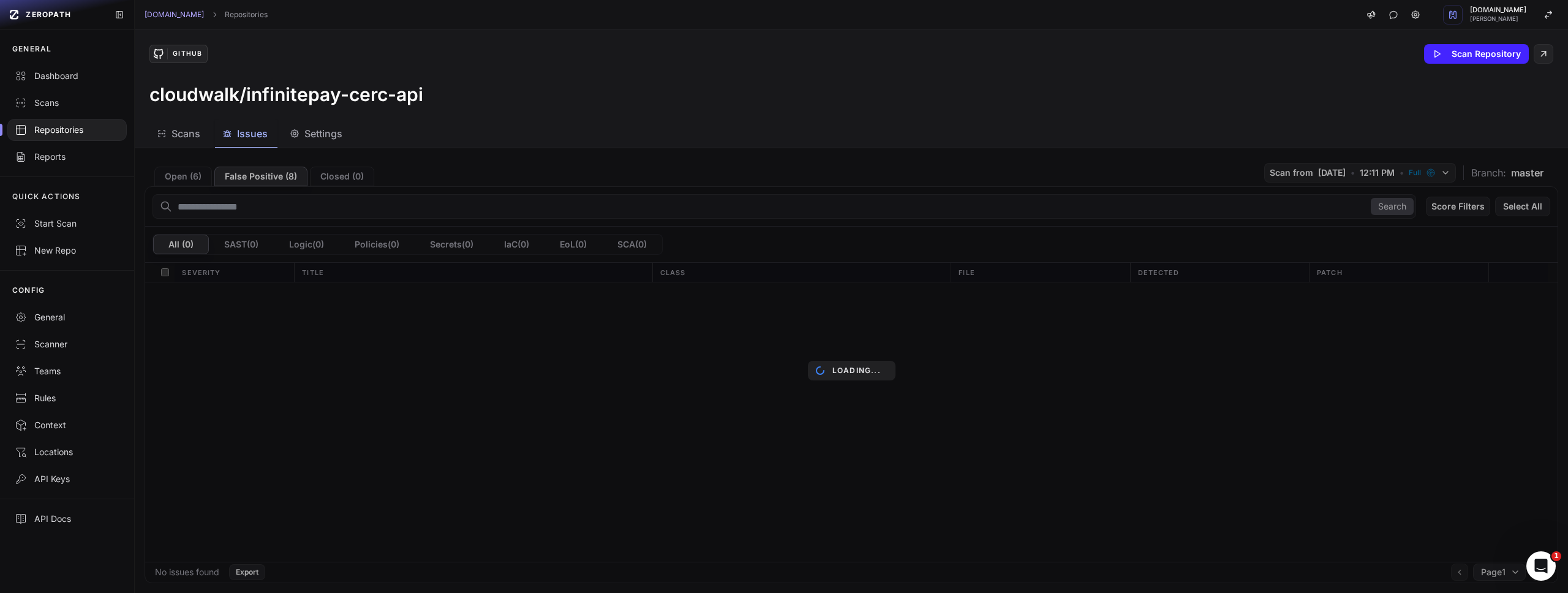
click at [202, 177] on div "Loading..." at bounding box center [852, 371] width 1434 height 445
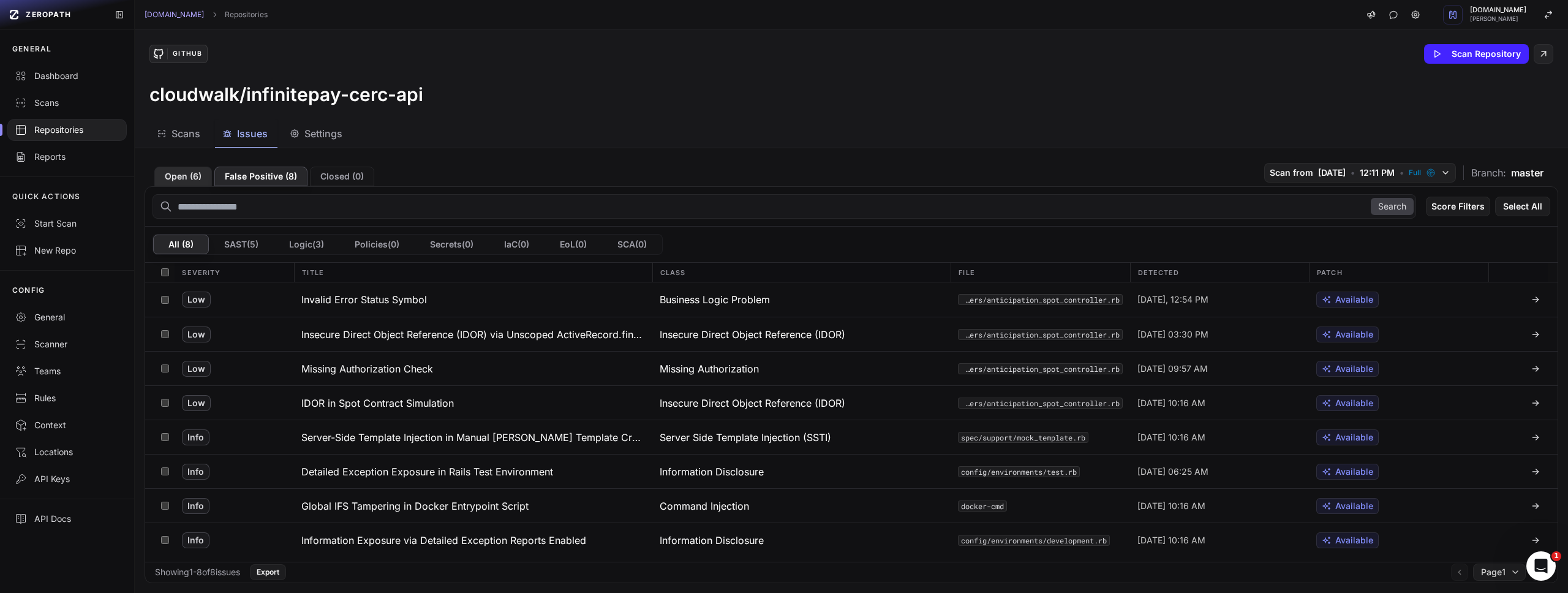
click at [186, 175] on button "Open ( 6 )" at bounding box center [183, 176] width 58 height 19
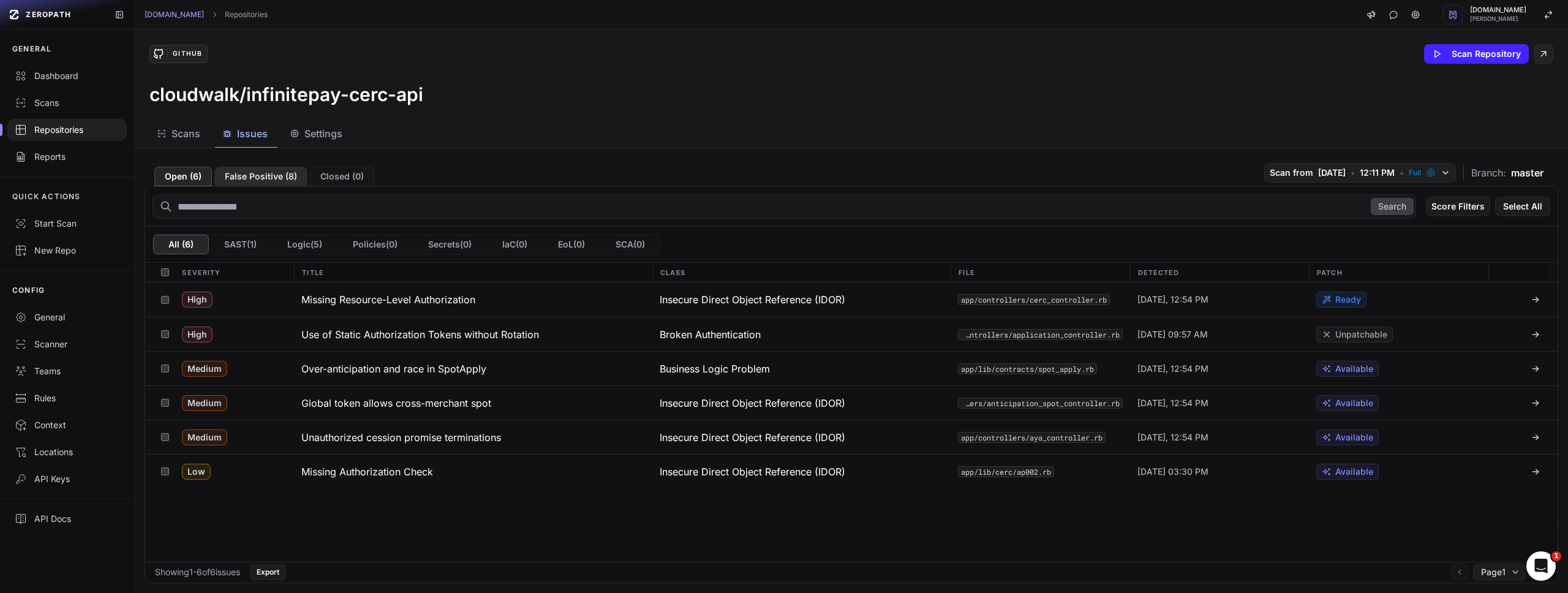
click at [258, 174] on button "False Positive ( 8 )" at bounding box center [261, 176] width 93 height 19
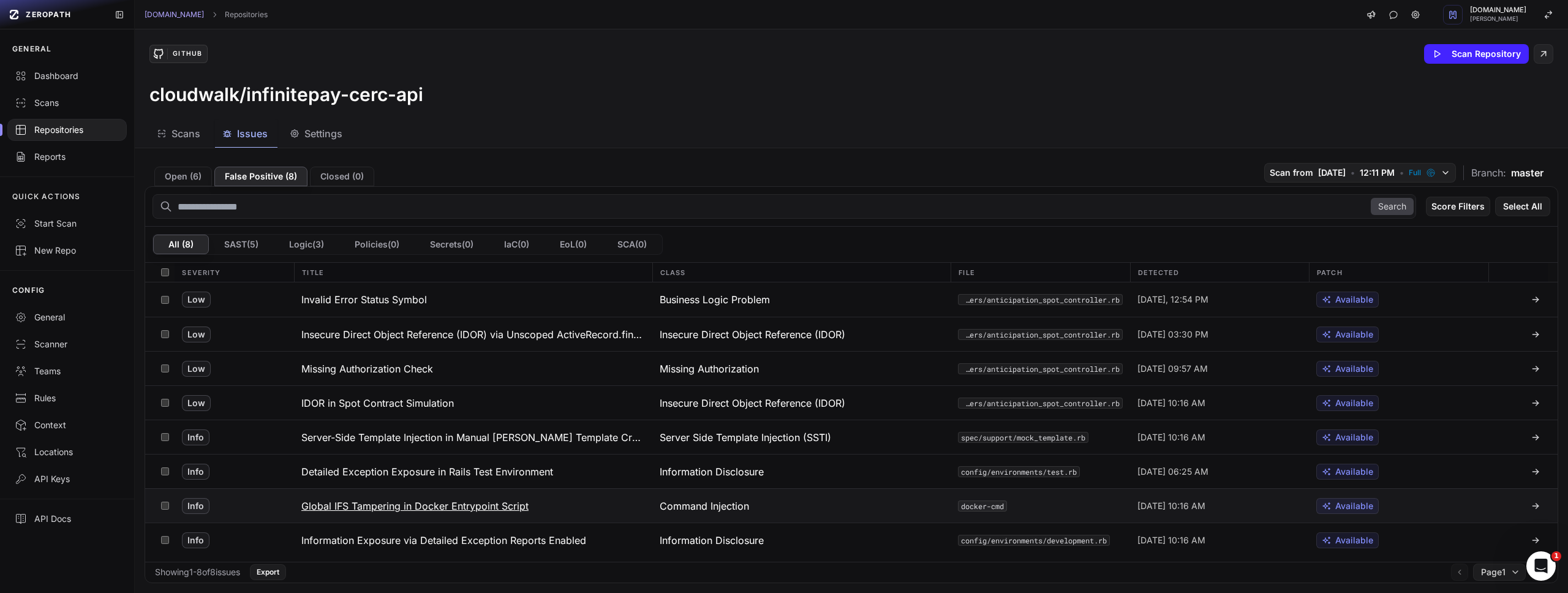
click at [505, 503] on h3 "Global IFS Tampering in Docker Entrypoint Script" at bounding box center [415, 506] width 227 height 15
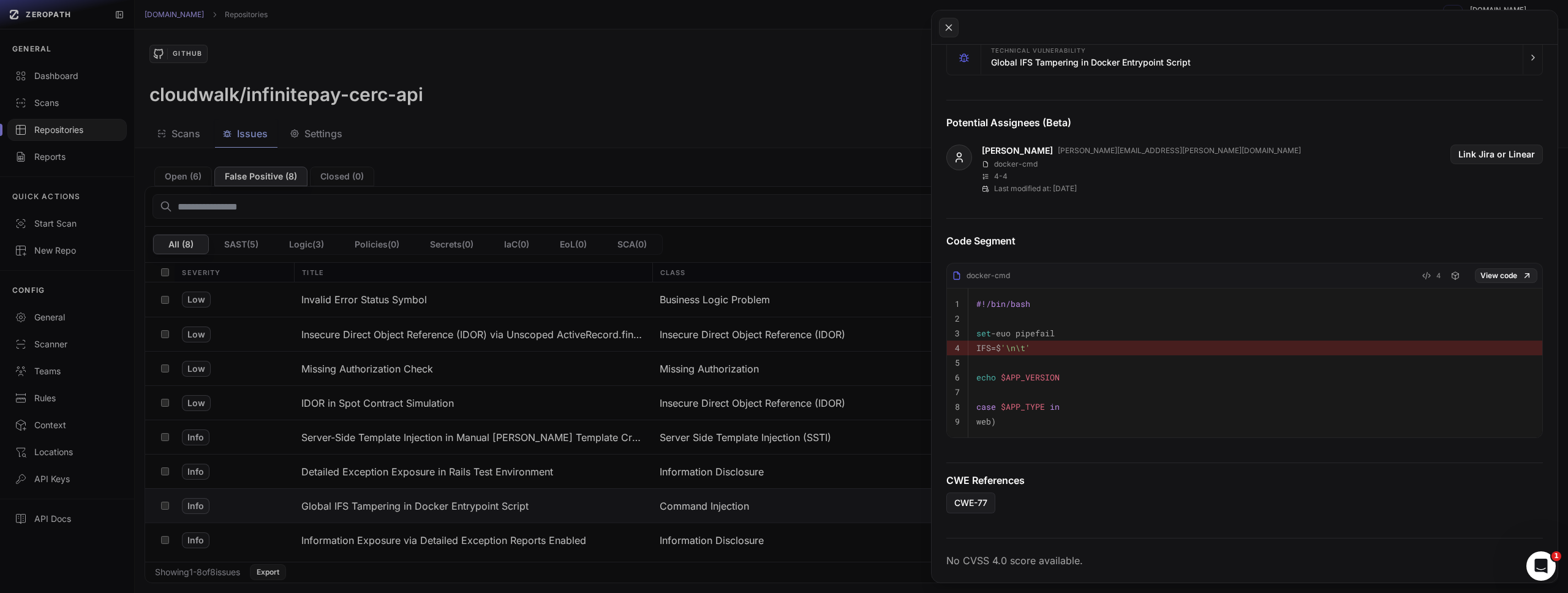
scroll to position [255, 0]
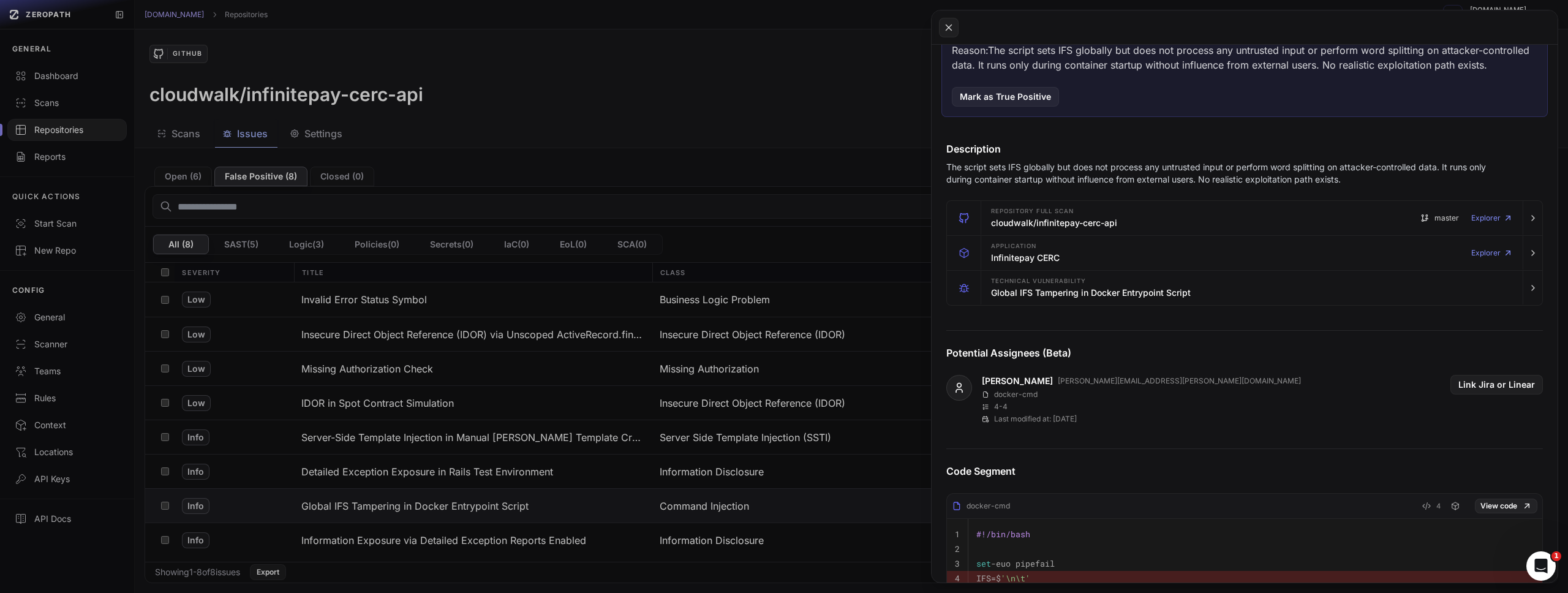
click at [572, 153] on button at bounding box center [784, 296] width 1568 height 593
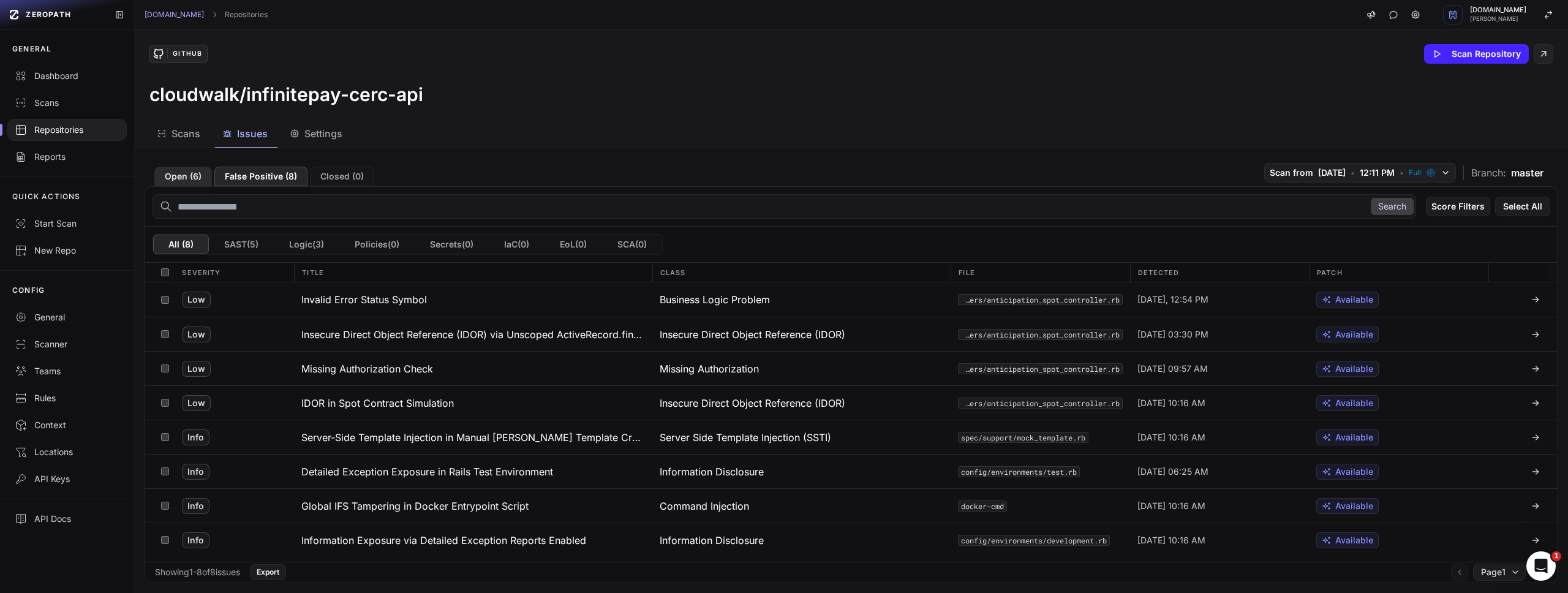
click at [167, 172] on button "Open ( 6 )" at bounding box center [183, 176] width 58 height 19
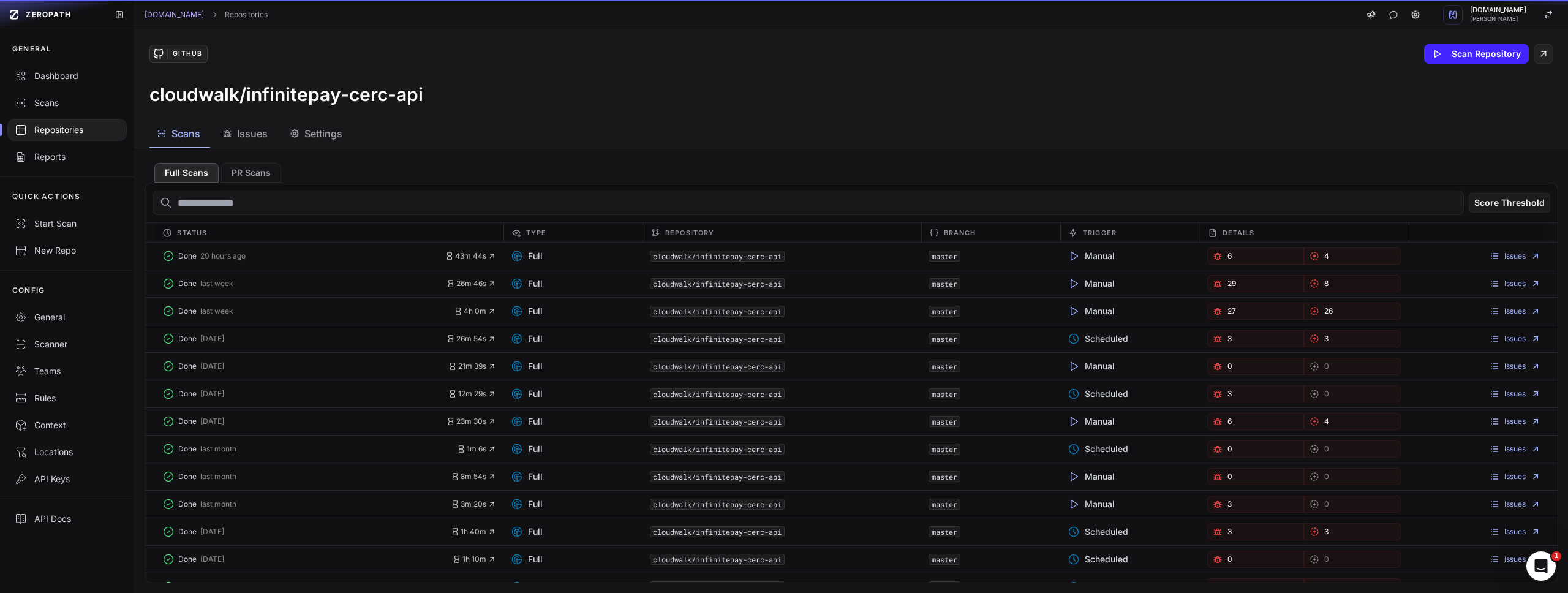
click at [201, 134] on button "Scans" at bounding box center [179, 134] width 60 height 27
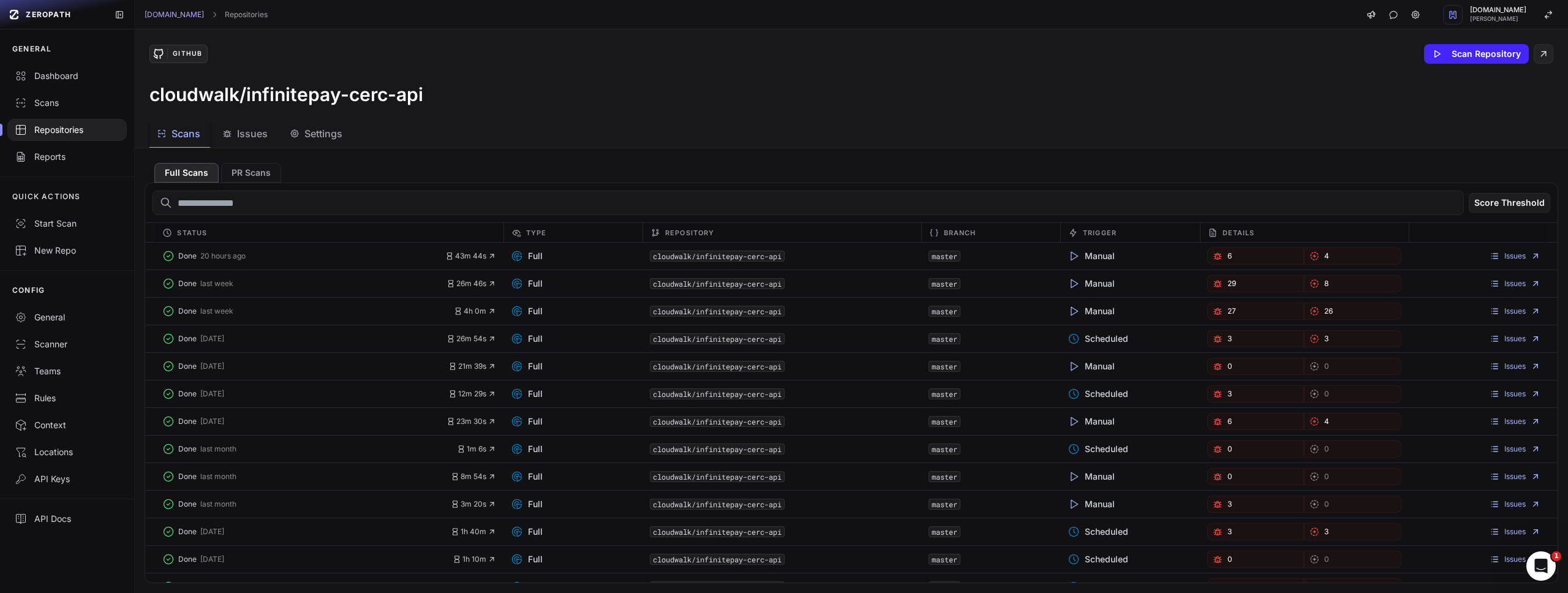
click at [228, 133] on icon "button" at bounding box center [227, 133] width 10 height 10
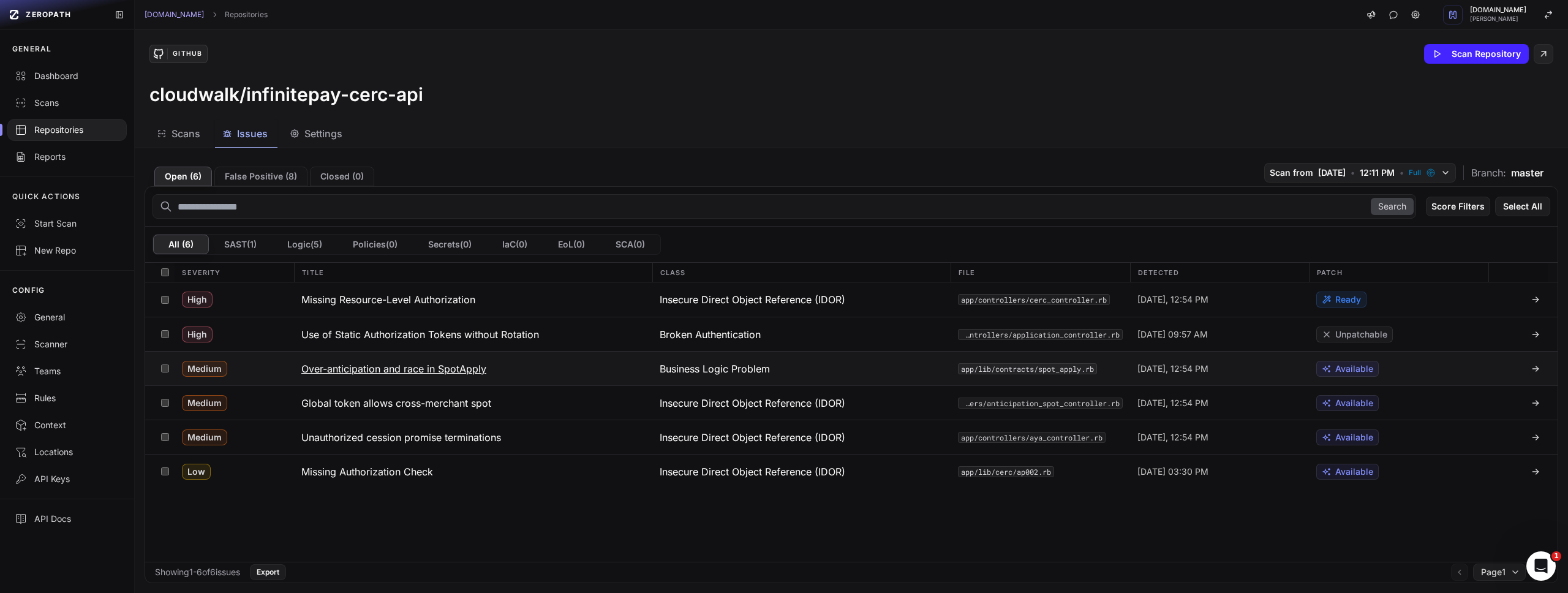
click at [460, 369] on h3 "Over-anticipation and race in SpotApply" at bounding box center [394, 369] width 185 height 15
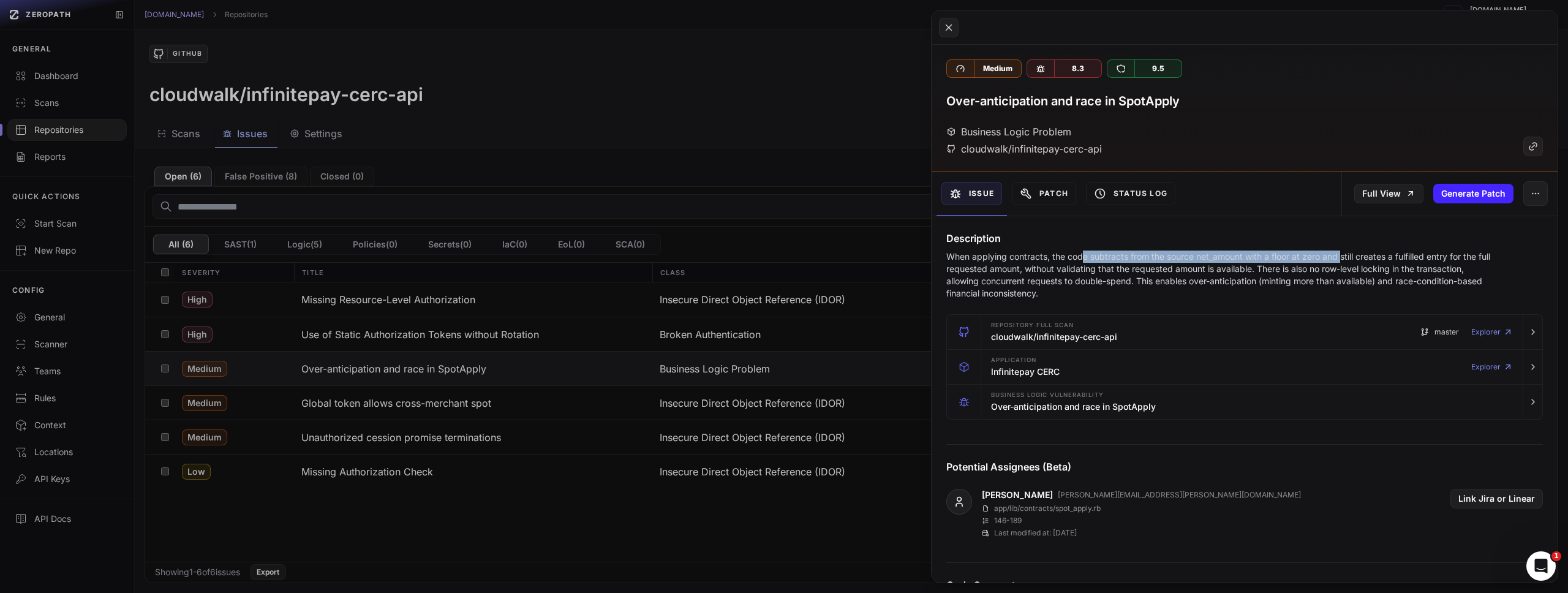
drag, startPoint x: 1086, startPoint y: 259, endPoint x: 1347, endPoint y: 262, distance: 261.0
click at [1345, 261] on p "When applying contracts, the code subtracts from the source net_amount with a f…" at bounding box center [1221, 275] width 549 height 49
click at [1349, 258] on p "When applying contracts, the code subtracts from the source net_amount with a f…" at bounding box center [1221, 275] width 549 height 49
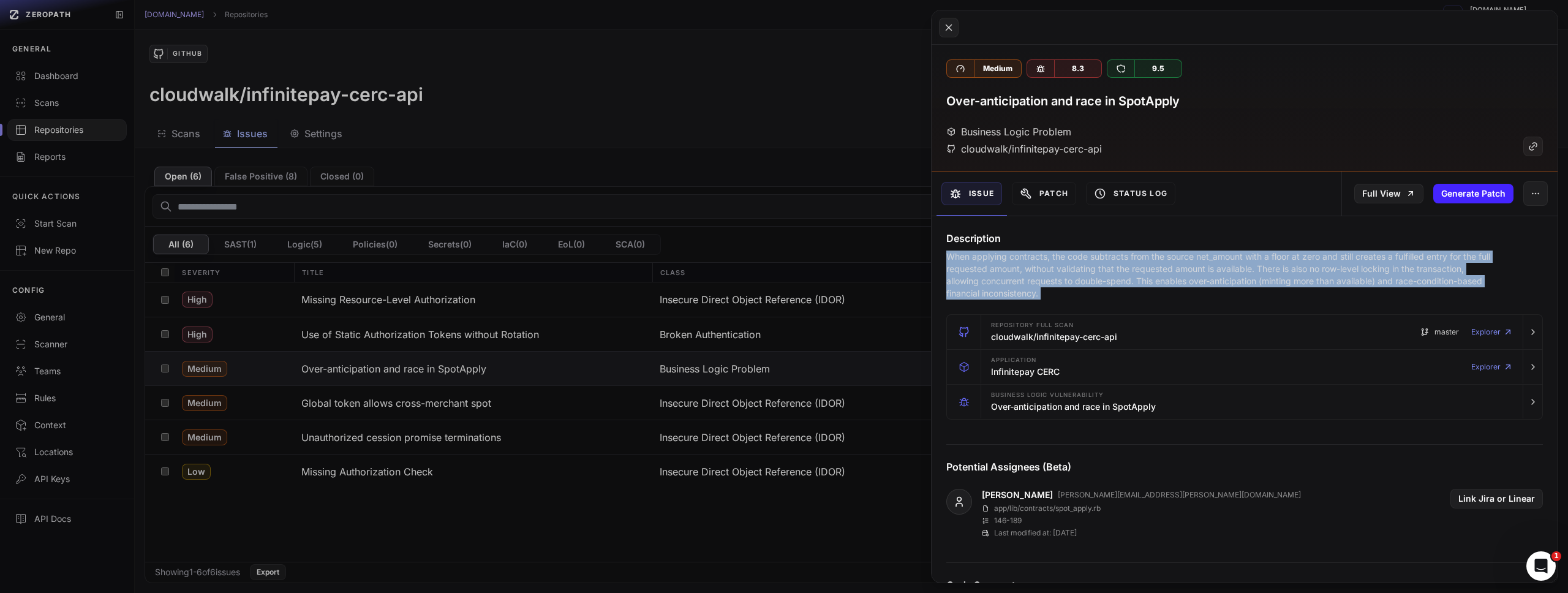
click at [1349, 258] on p "When applying contracts, the code subtracts from the source net_amount with a f…" at bounding box center [1221, 275] width 549 height 49
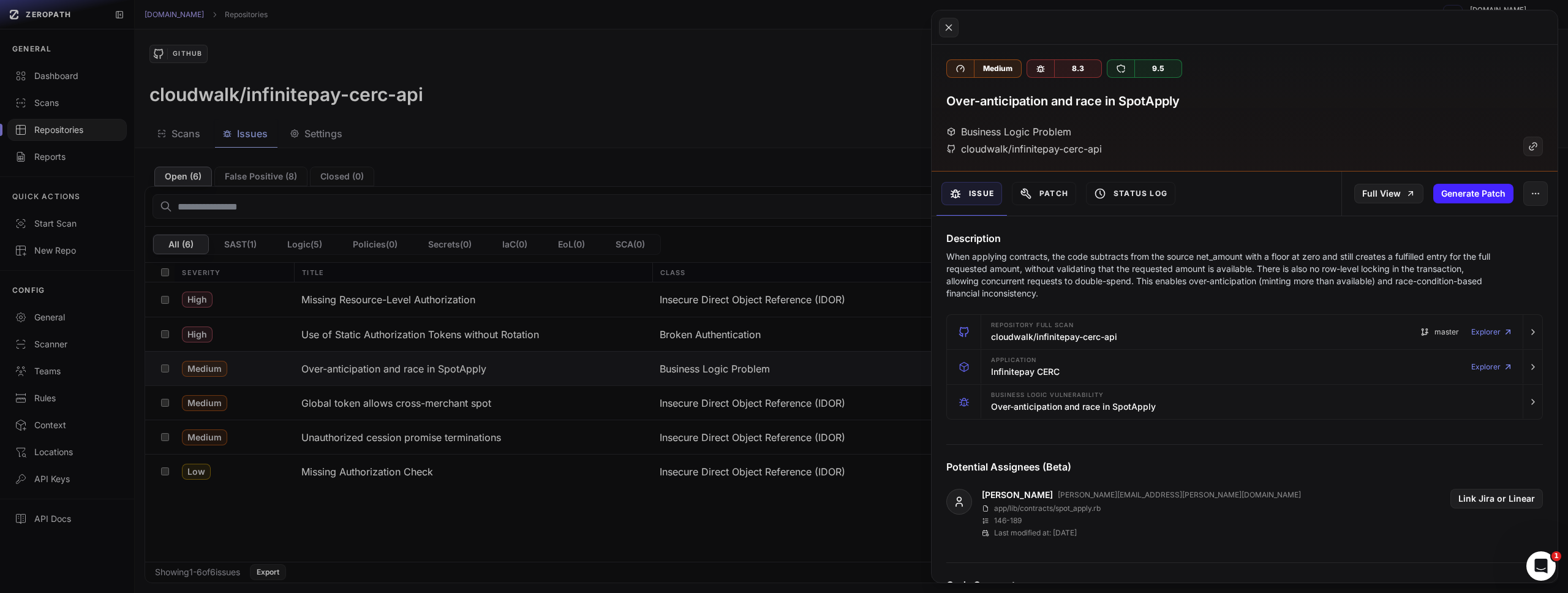
click at [1420, 255] on p "When applying contracts, the code subtracts from the source net_amount with a f…" at bounding box center [1221, 275] width 549 height 49
drag, startPoint x: 996, startPoint y: 271, endPoint x: 1296, endPoint y: 269, distance: 300.0
click at [1296, 269] on p "When applying contracts, the code subtracts from the source net_amount with a f…" at bounding box center [1221, 275] width 549 height 49
click at [1311, 278] on p "When applying contracts, the code subtracts from the source net_amount with a f…" at bounding box center [1221, 275] width 549 height 49
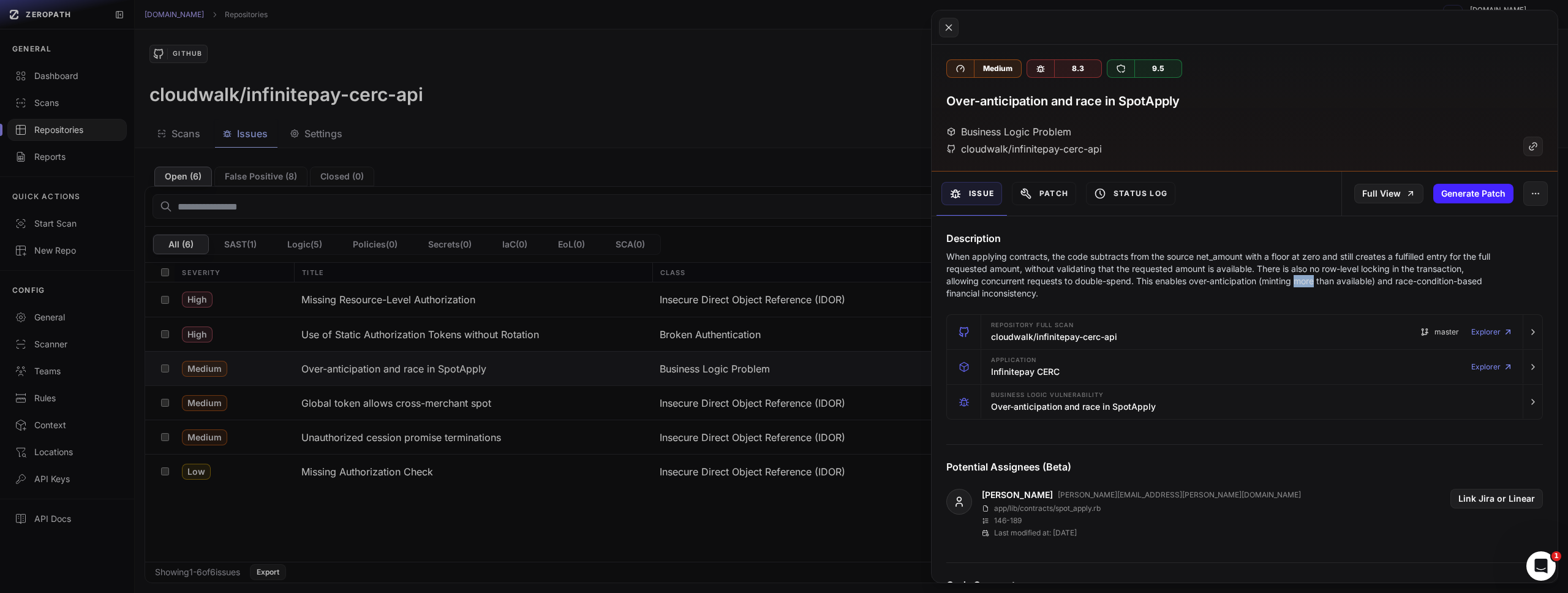
click at [1310, 278] on p "When applying contracts, the code subtracts from the source net_amount with a f…" at bounding box center [1221, 275] width 549 height 49
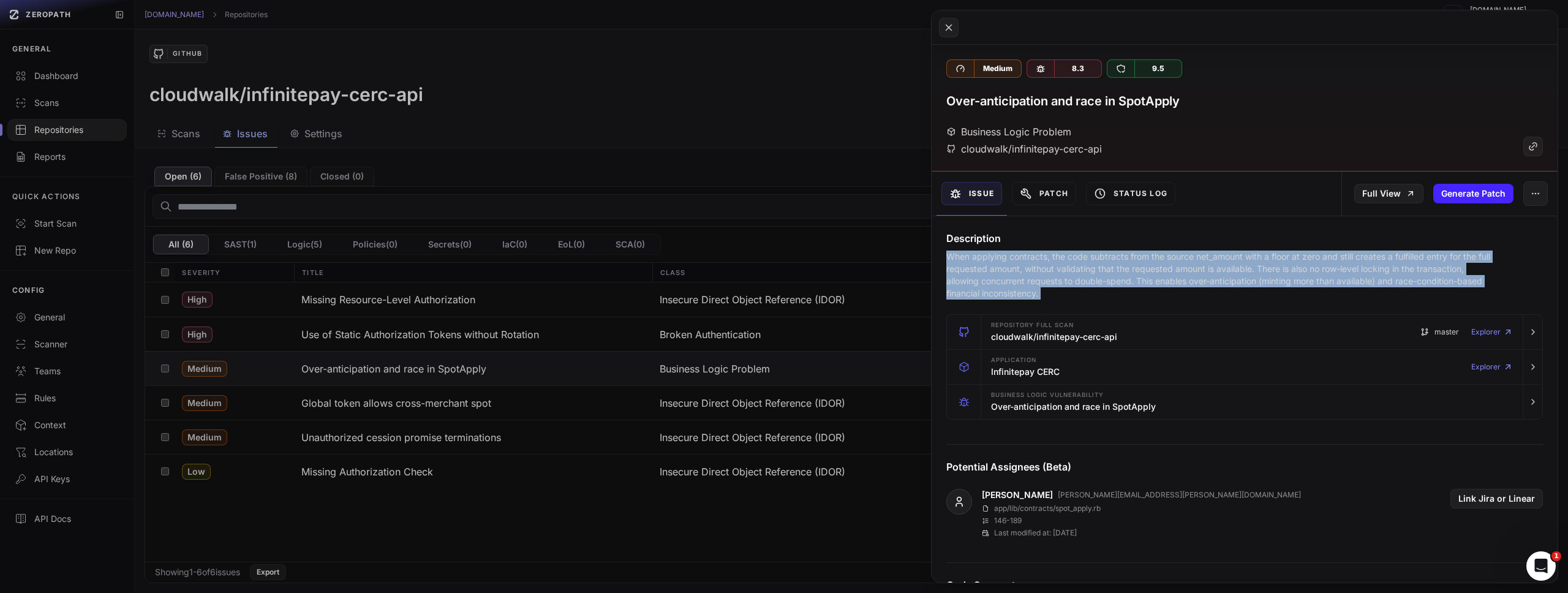
click at [1310, 278] on p "When applying contracts, the code subtracts from the source net_amount with a f…" at bounding box center [1221, 275] width 549 height 49
copy div "When applying contracts, the code subtracts from the source net_amount with a f…"
